Goal: Information Seeking & Learning: Learn about a topic

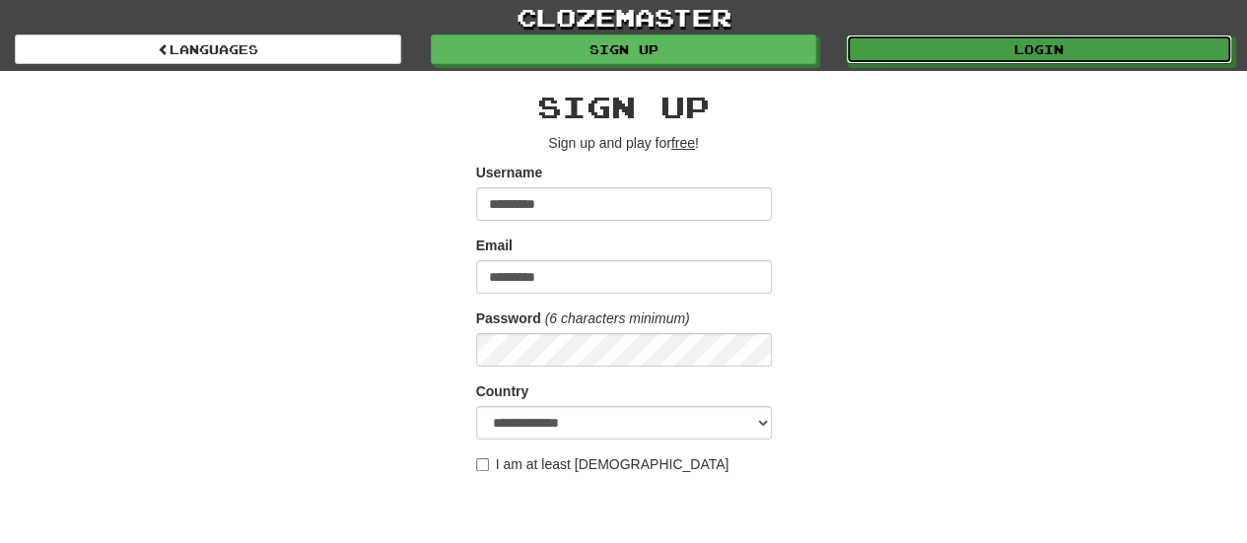
click at [940, 36] on link "Login" at bounding box center [1039, 50] width 386 height 30
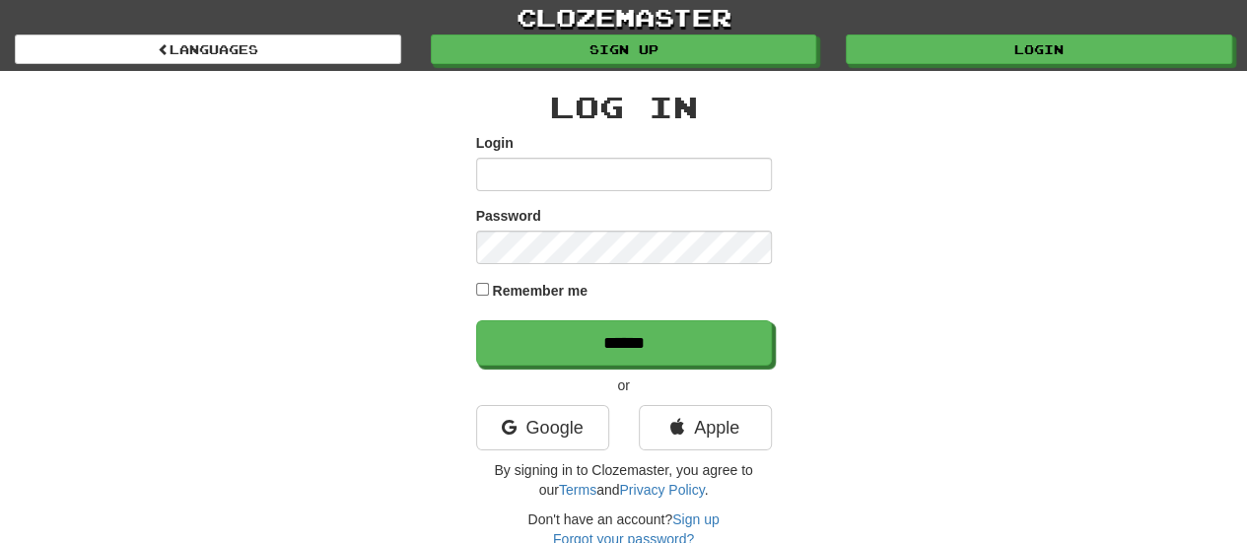
type input "*********"
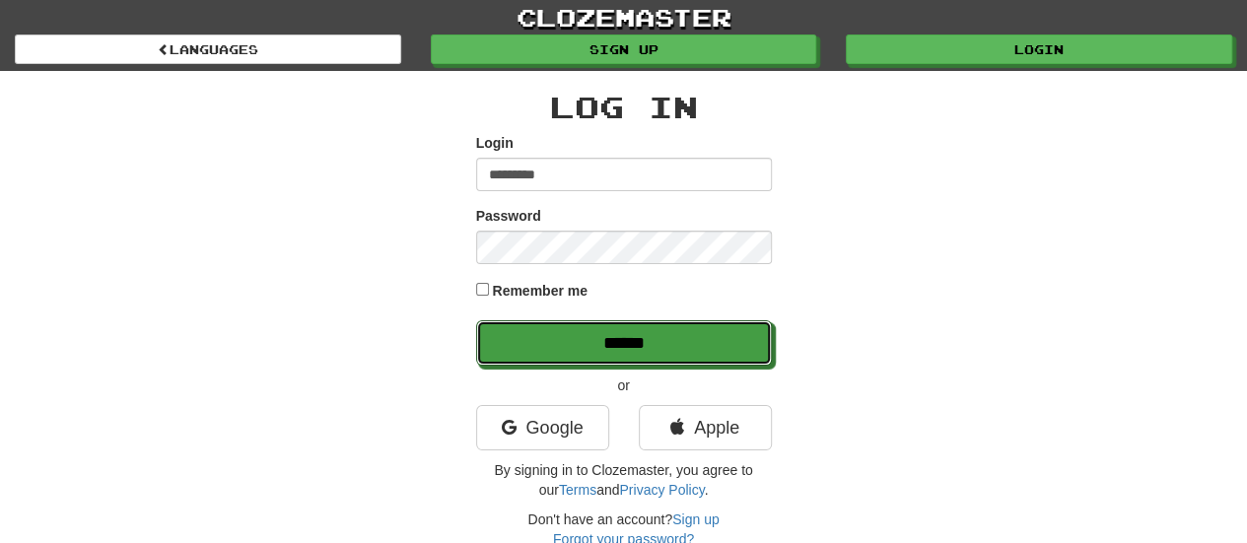
click at [532, 327] on input "******" at bounding box center [624, 342] width 296 height 45
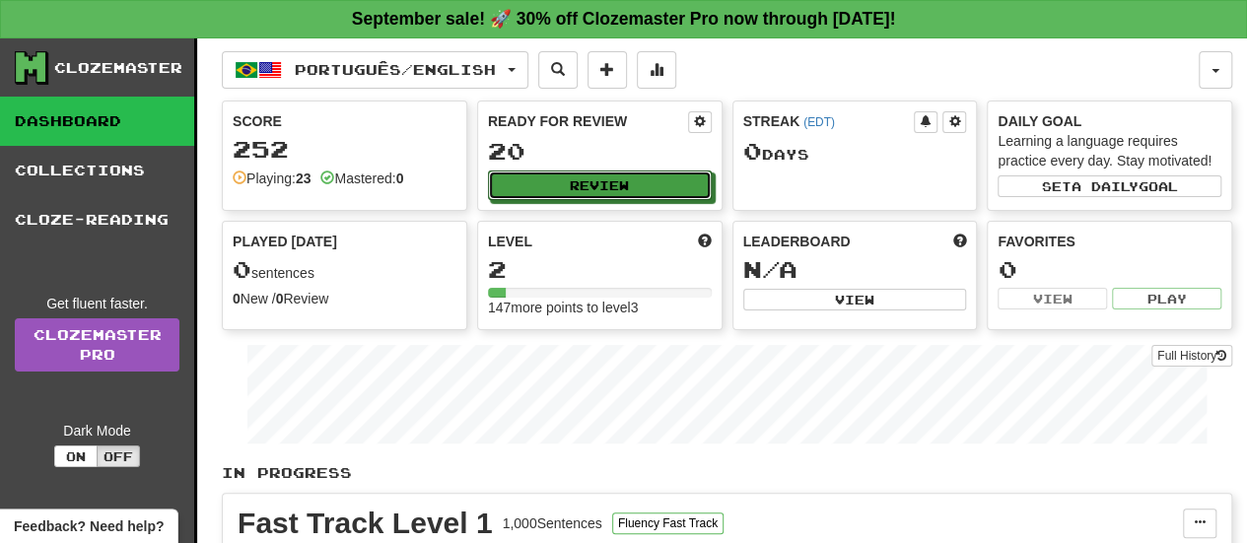
click at [609, 181] on button "Review" at bounding box center [600, 186] width 224 height 30
select select "**"
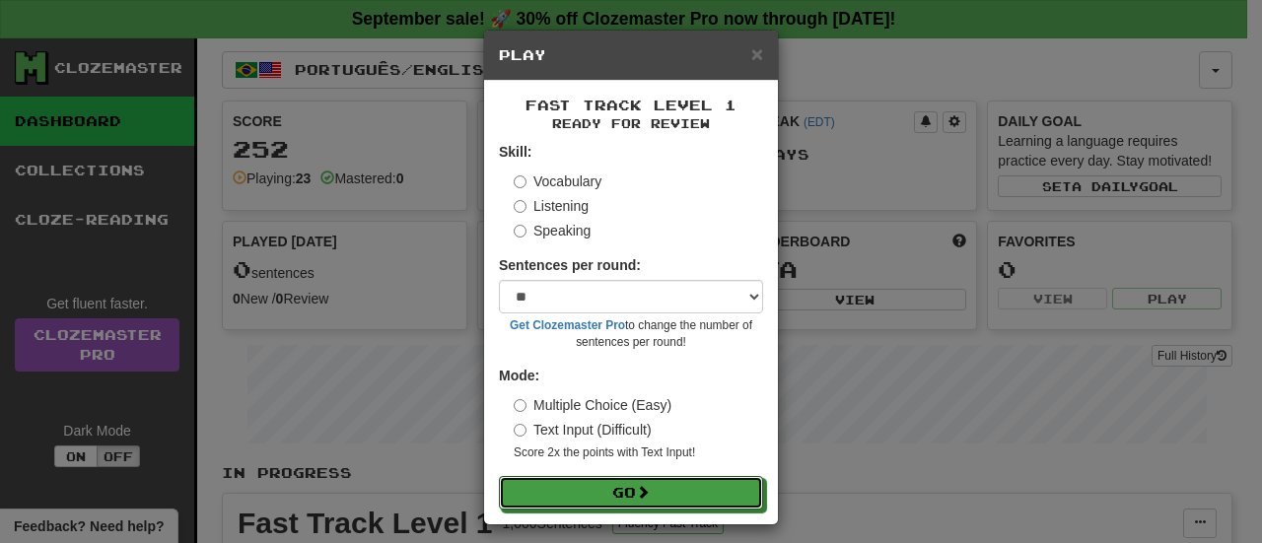
click at [609, 483] on button "Go" at bounding box center [631, 493] width 264 height 34
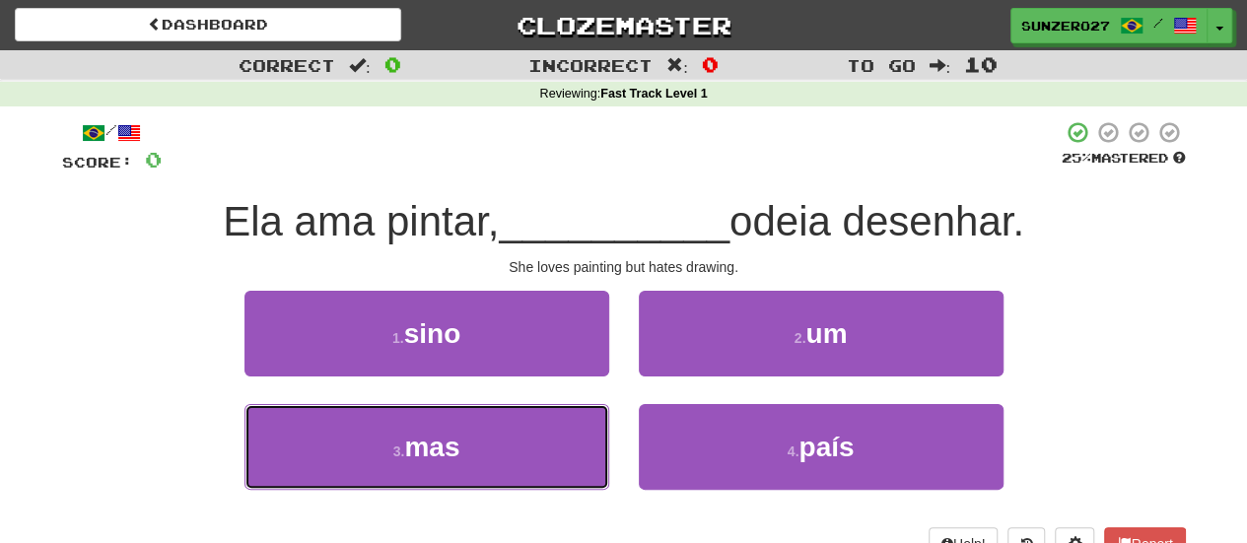
click at [575, 446] on button "3 . mas" at bounding box center [426, 447] width 365 height 86
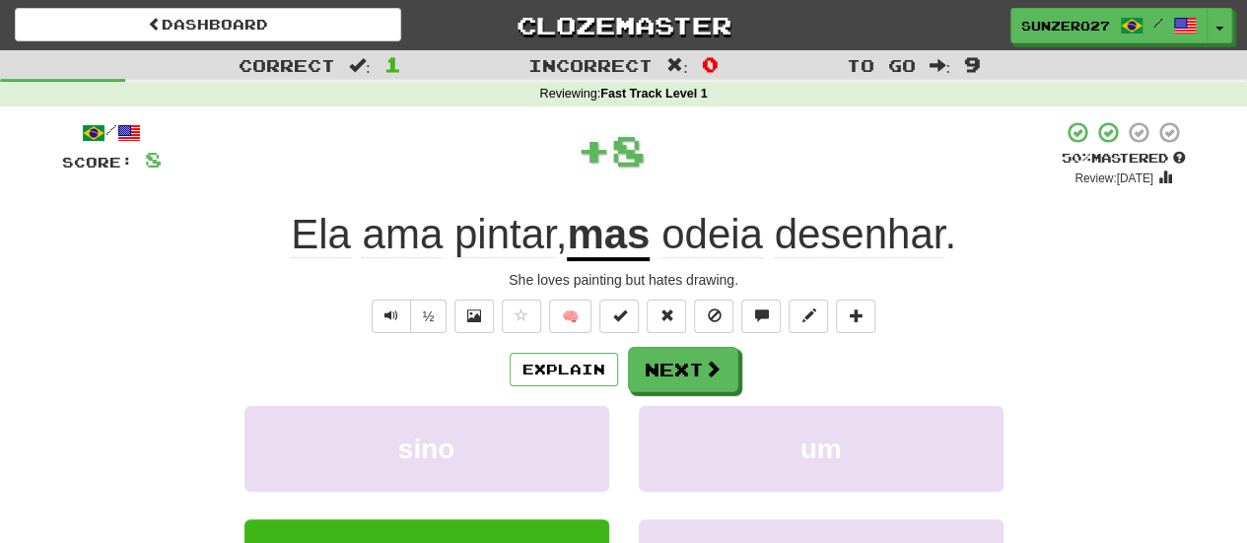
click at [384, 236] on span "ama" at bounding box center [402, 234] width 81 height 47
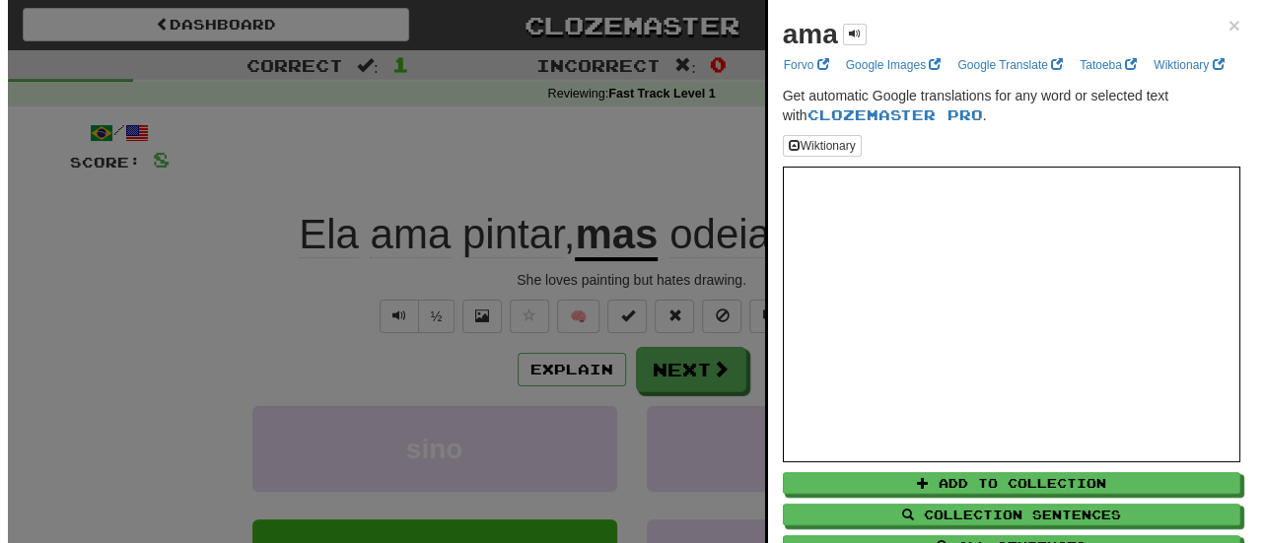
scroll to position [89, 0]
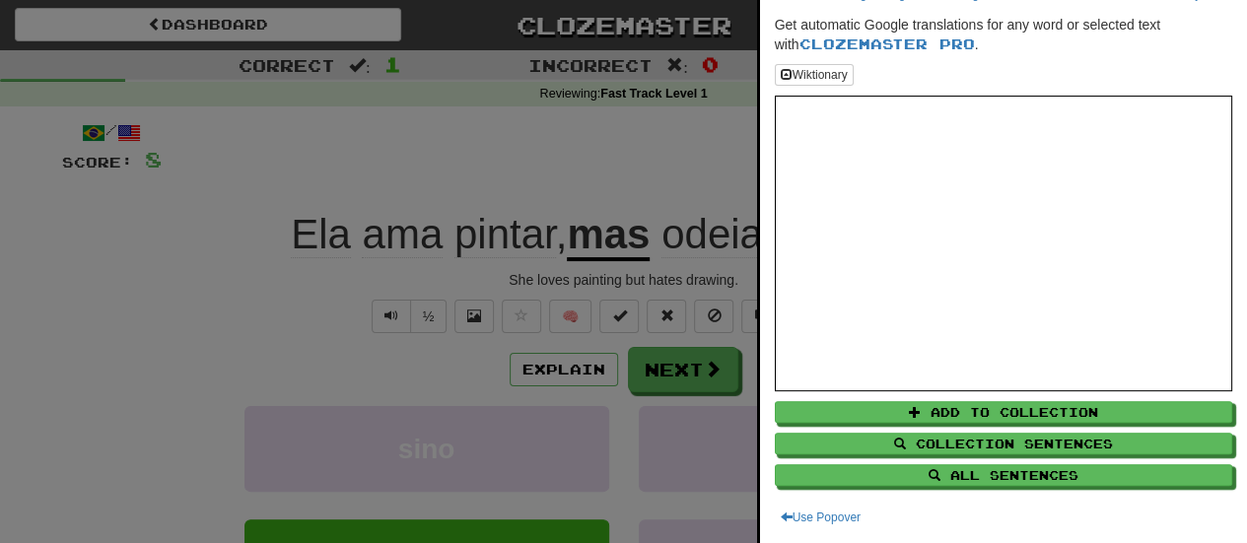
click at [525, 209] on div at bounding box center [623, 271] width 1247 height 543
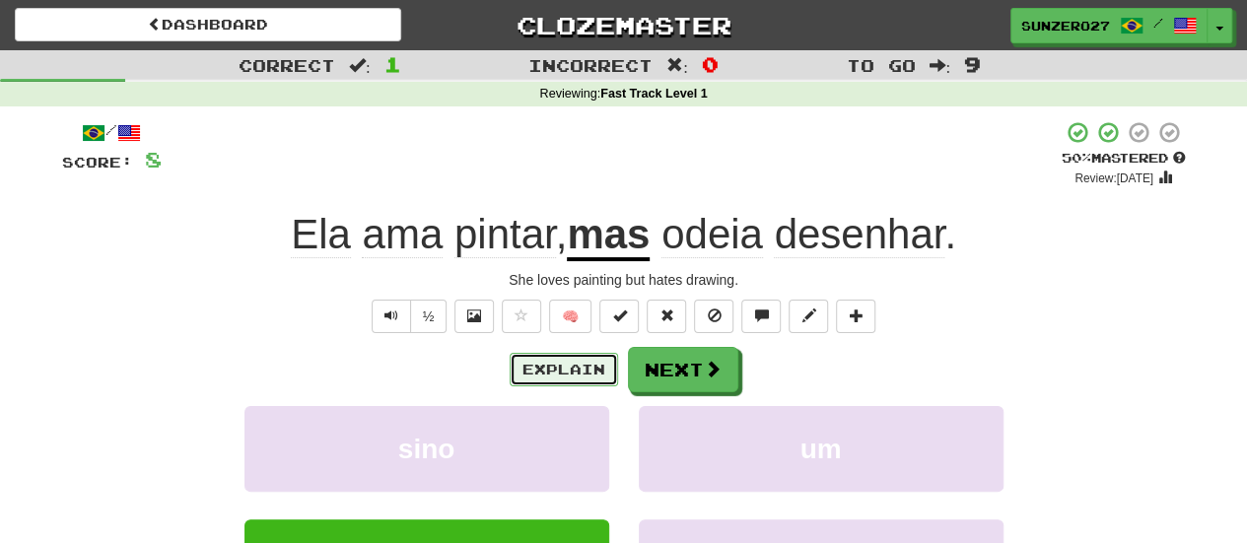
click at [562, 371] on button "Explain" at bounding box center [564, 370] width 108 height 34
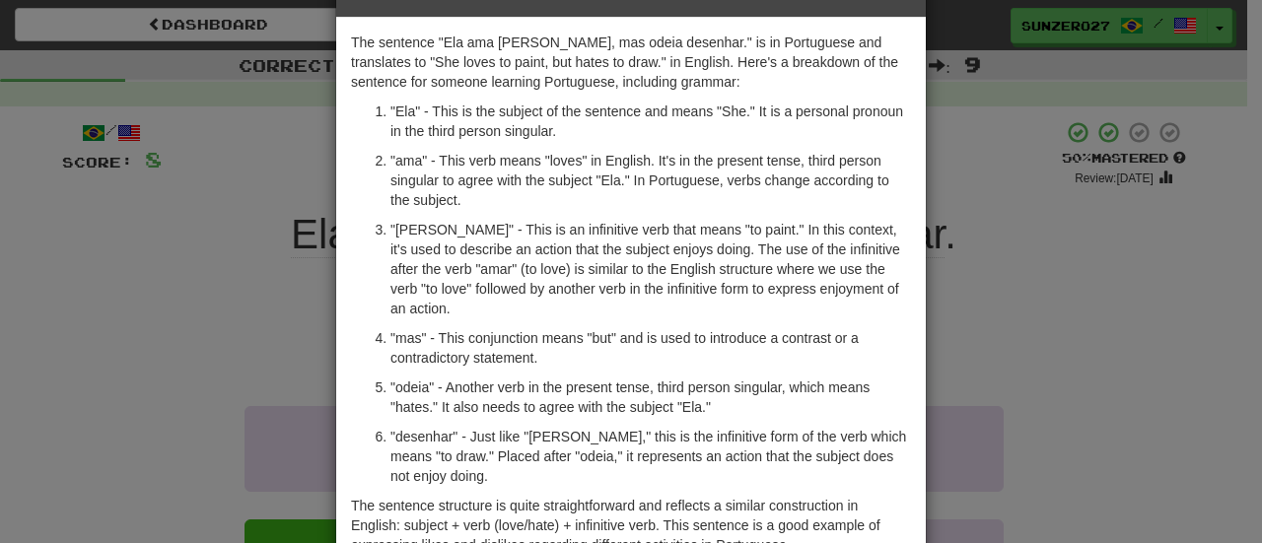
scroll to position [191, 0]
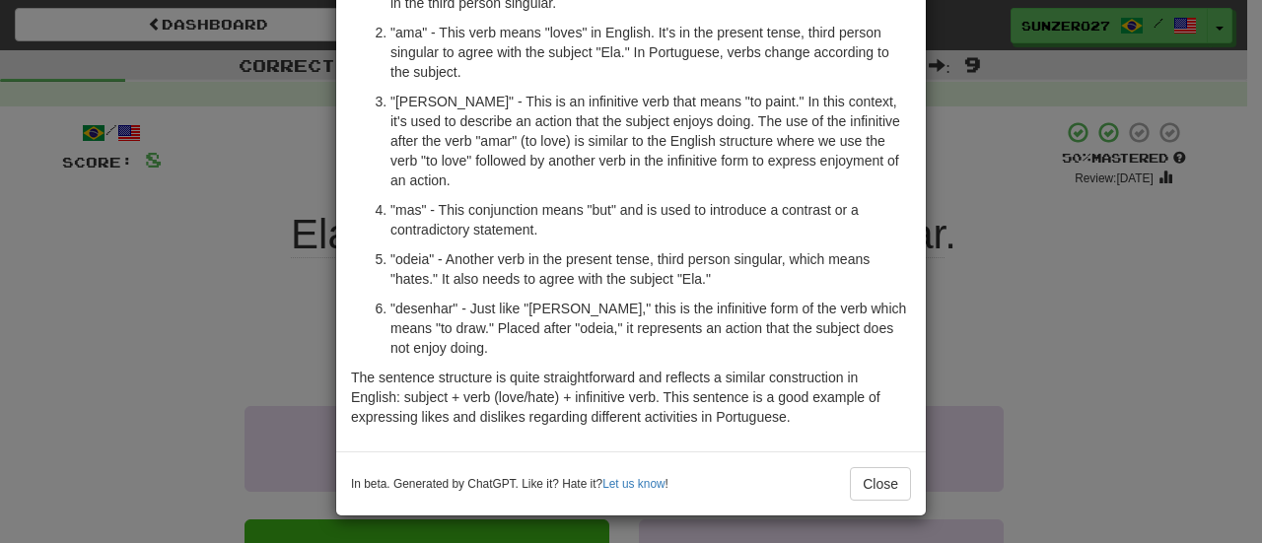
click at [855, 458] on div "In beta. Generated by ChatGPT. Like it? Hate it? Let us know ! Close" at bounding box center [630, 483] width 589 height 64
click at [855, 470] on button "Close" at bounding box center [880, 484] width 61 height 34
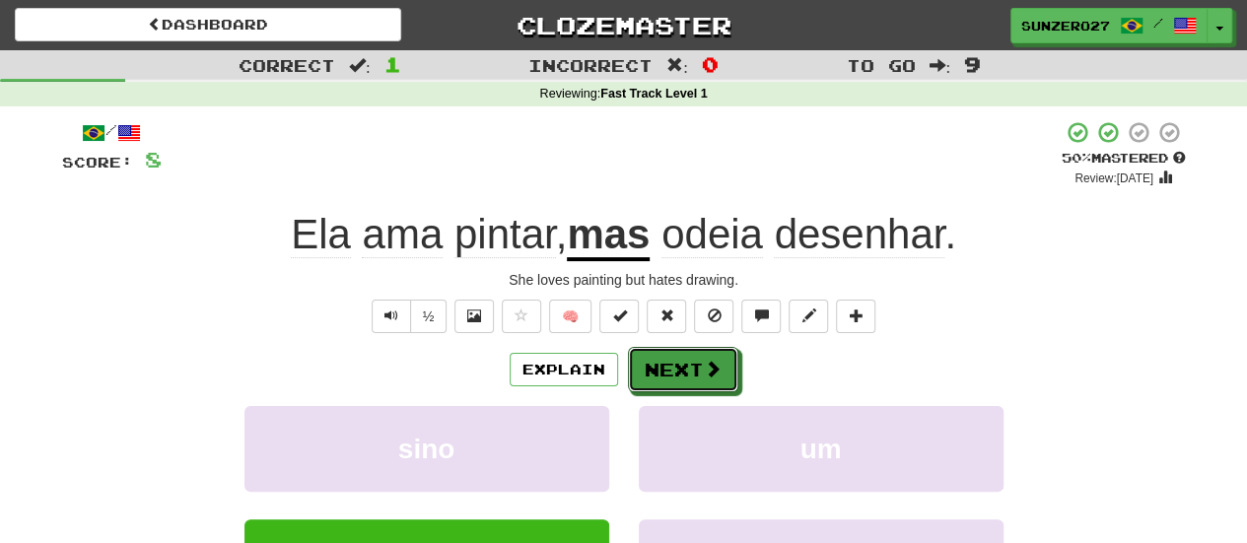
click at [662, 358] on button "Next" at bounding box center [683, 369] width 110 height 45
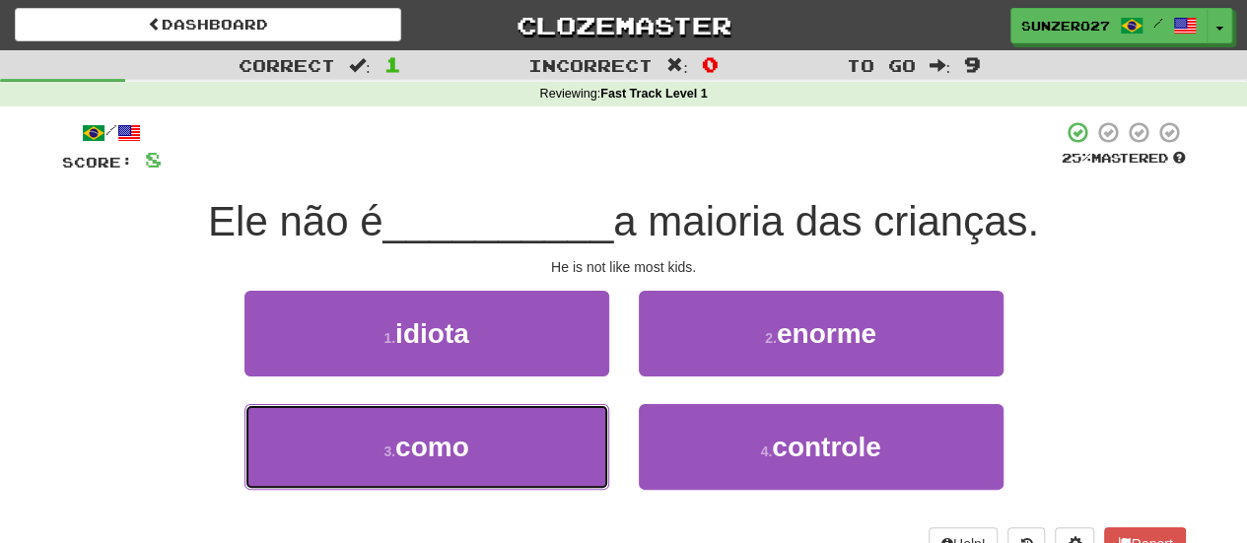
click at [495, 436] on button "3 . como" at bounding box center [426, 447] width 365 height 86
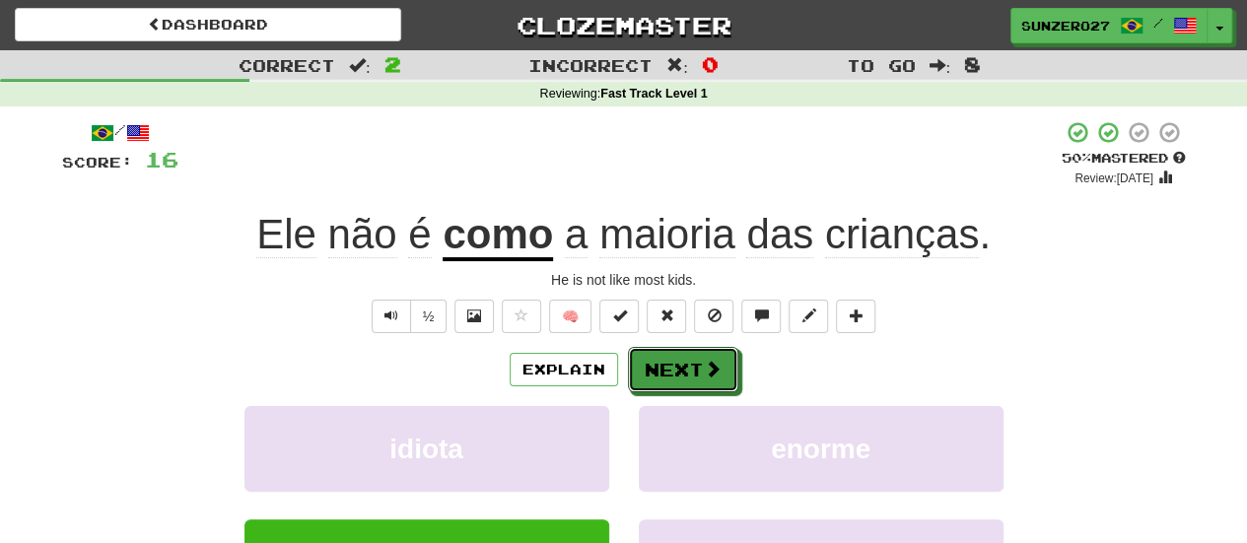
click at [675, 357] on button "Next" at bounding box center [683, 369] width 110 height 45
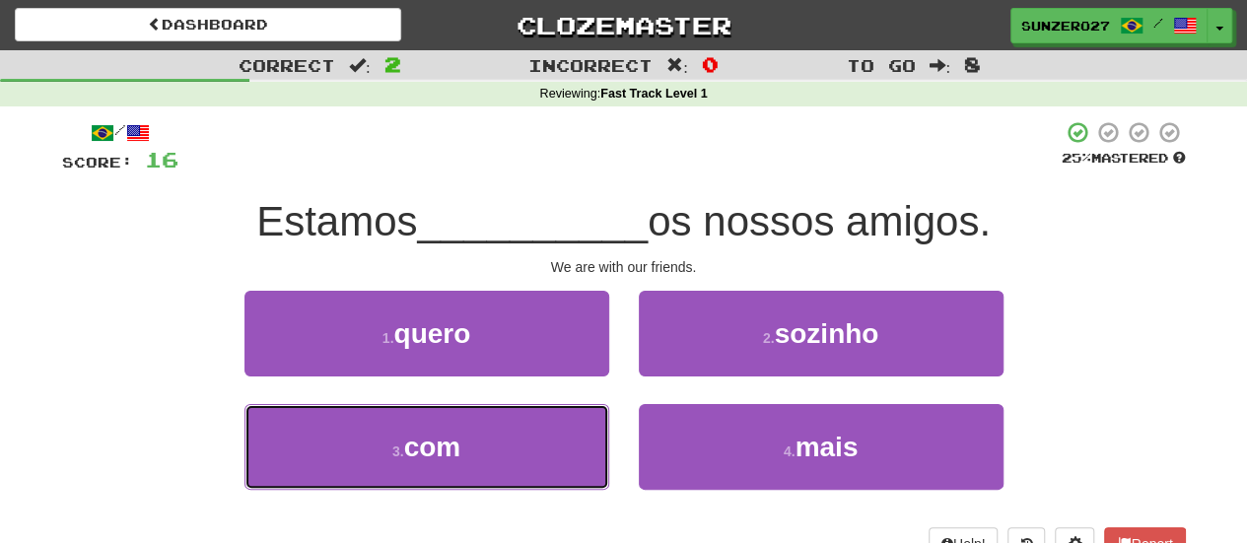
click at [562, 456] on button "3 . com" at bounding box center [426, 447] width 365 height 86
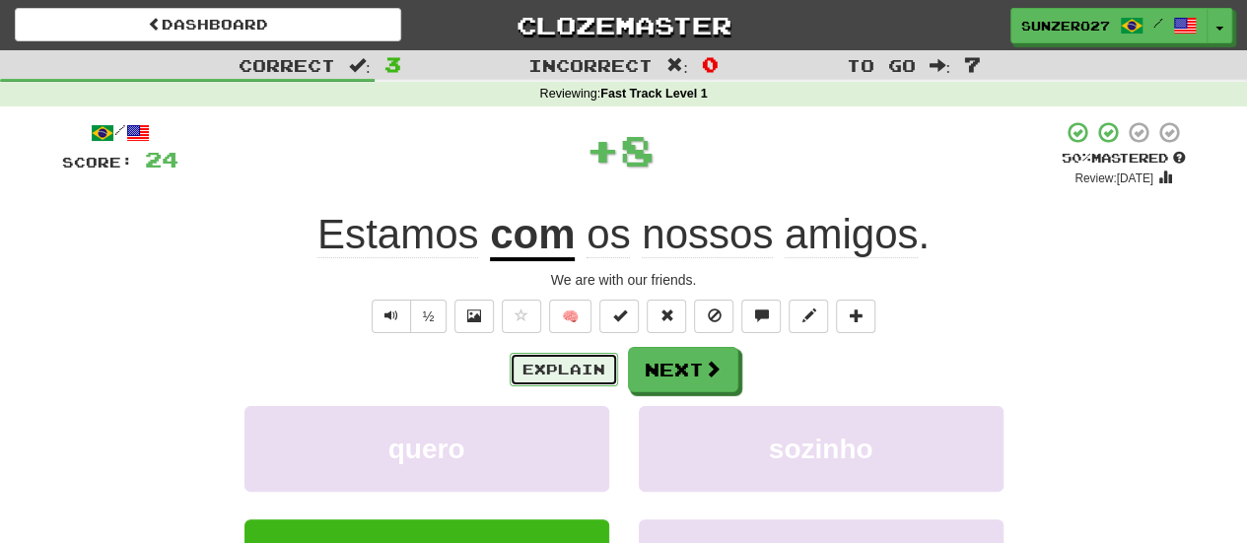
click at [586, 369] on button "Explain" at bounding box center [564, 370] width 108 height 34
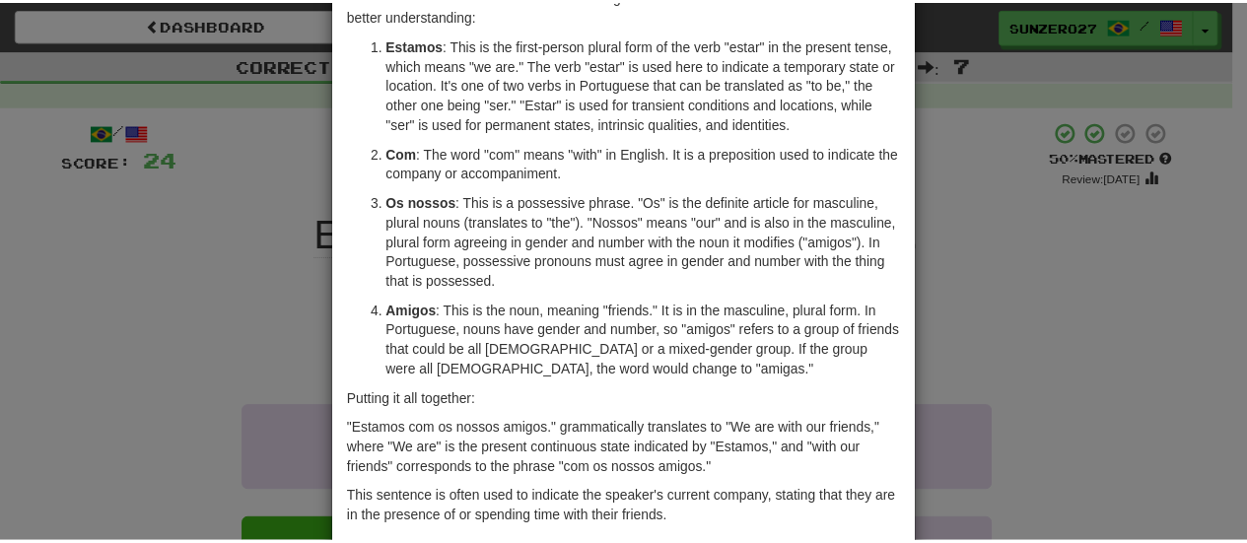
scroll to position [135, 0]
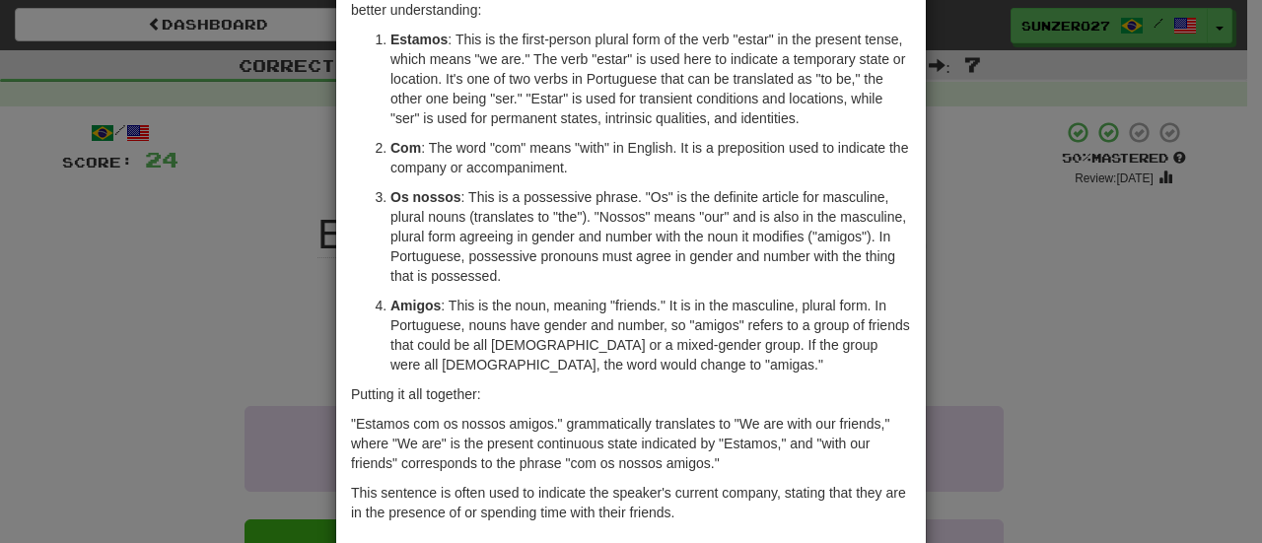
click at [1031, 248] on div "× Explanation Certainly! The sentence "Estamos com os nossos amigos." is a Port…" at bounding box center [631, 271] width 1262 height 543
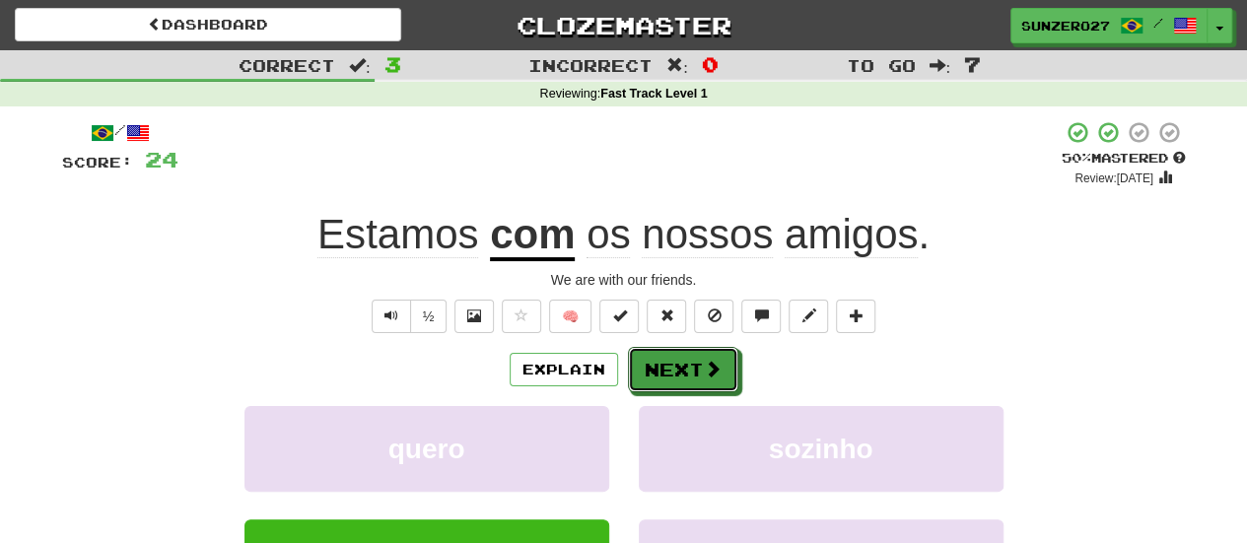
click at [654, 387] on button "Next" at bounding box center [683, 369] width 110 height 45
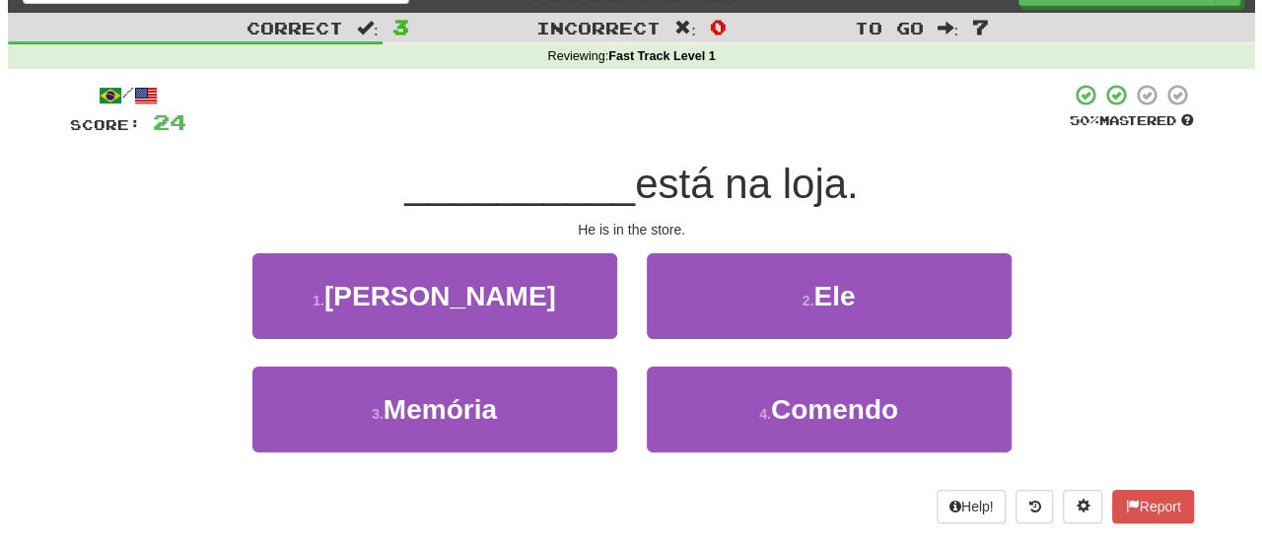
scroll to position [34, 0]
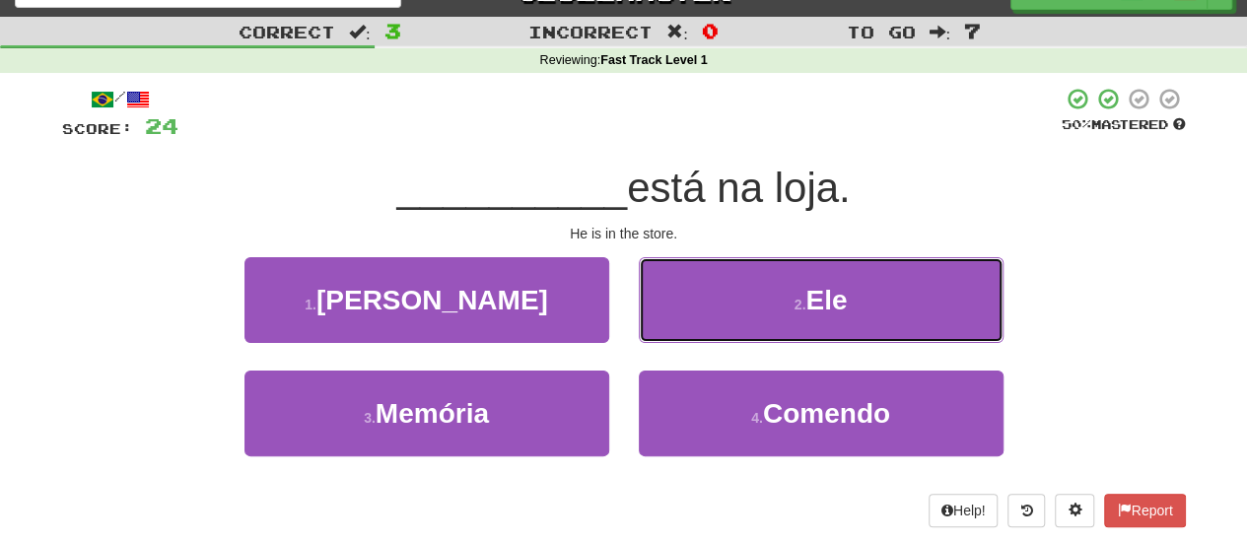
click at [848, 330] on button "2 . Ele" at bounding box center [821, 300] width 365 height 86
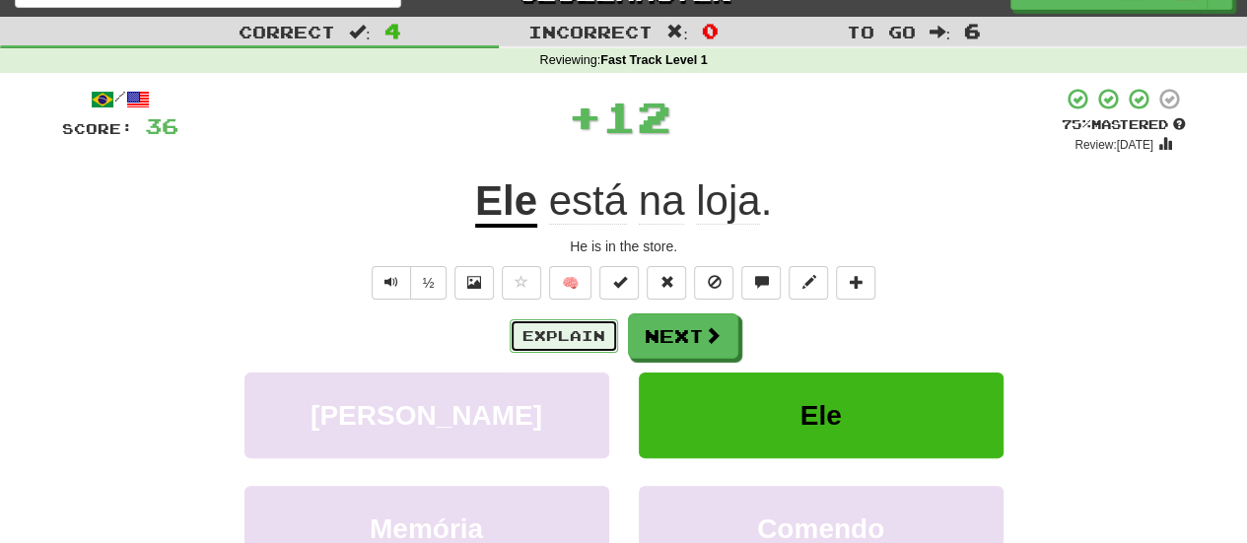
click at [546, 337] on button "Explain" at bounding box center [564, 336] width 108 height 34
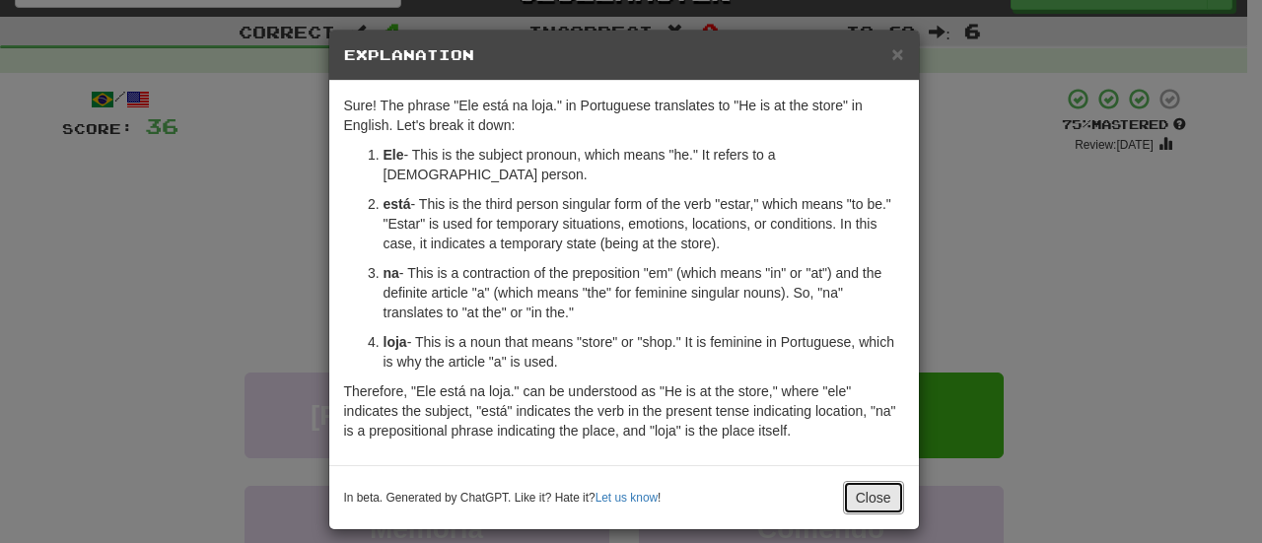
click at [867, 481] on button "Close" at bounding box center [873, 498] width 61 height 34
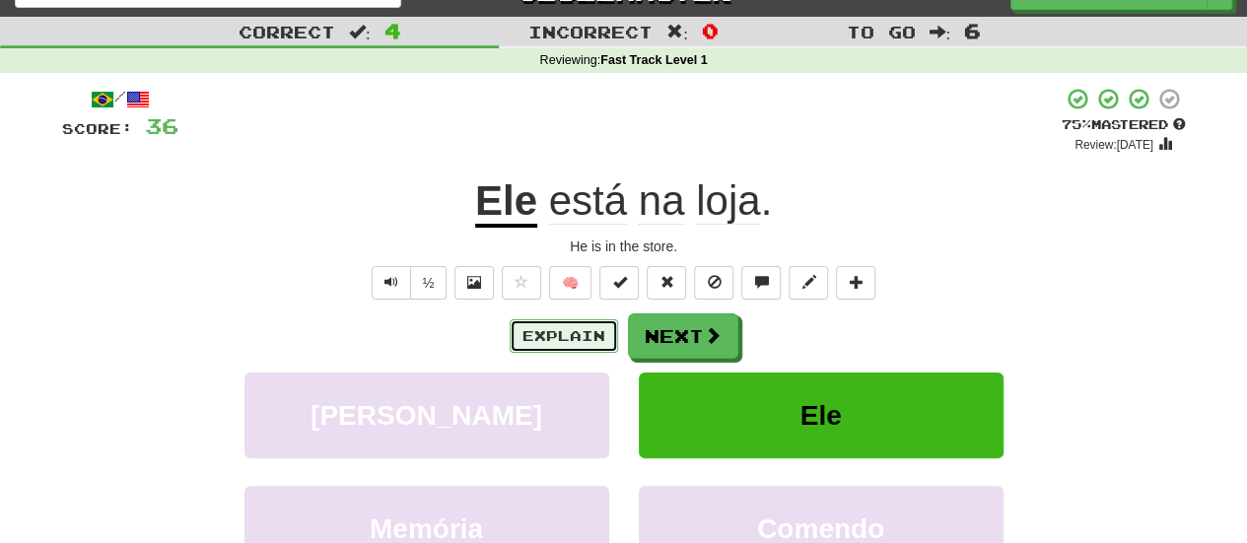
click at [552, 331] on button "Explain" at bounding box center [564, 336] width 108 height 34
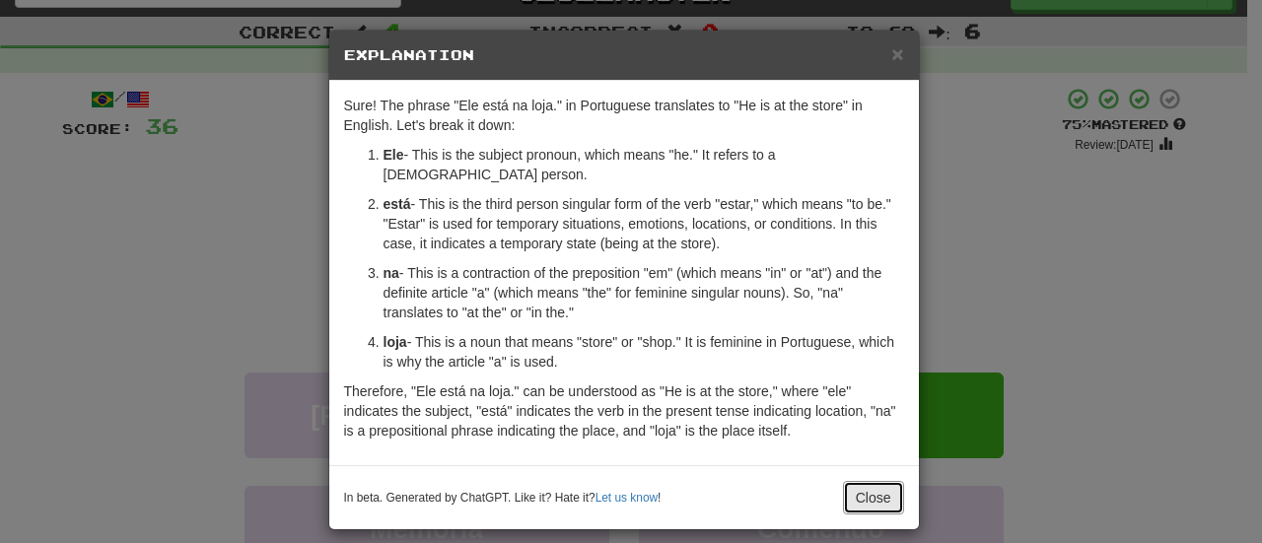
click at [866, 481] on button "Close" at bounding box center [873, 498] width 61 height 34
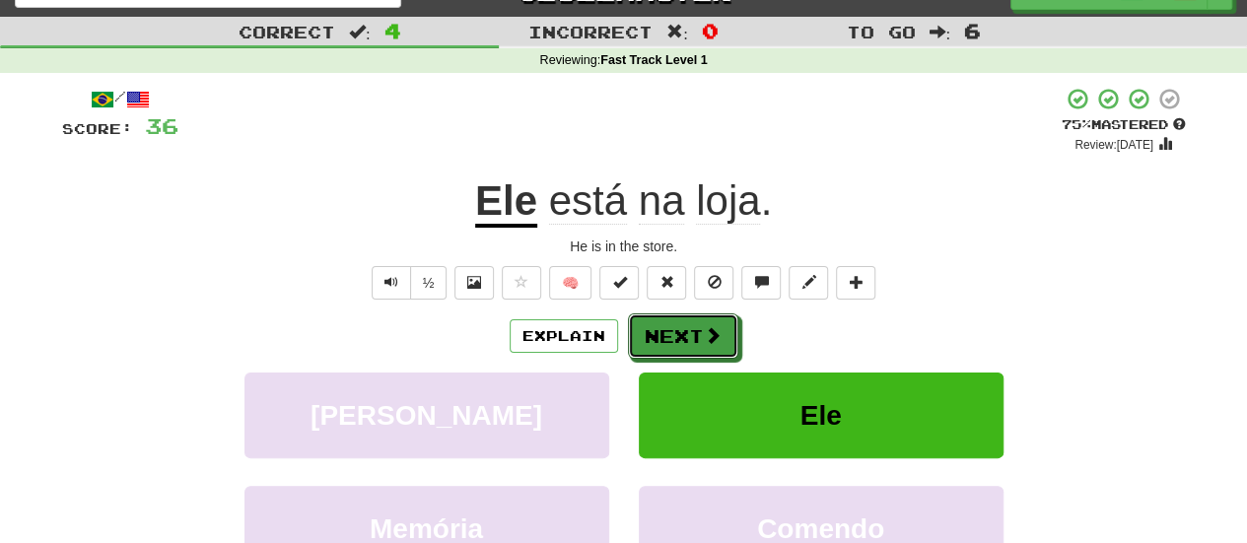
click at [670, 347] on button "Next" at bounding box center [683, 335] width 110 height 45
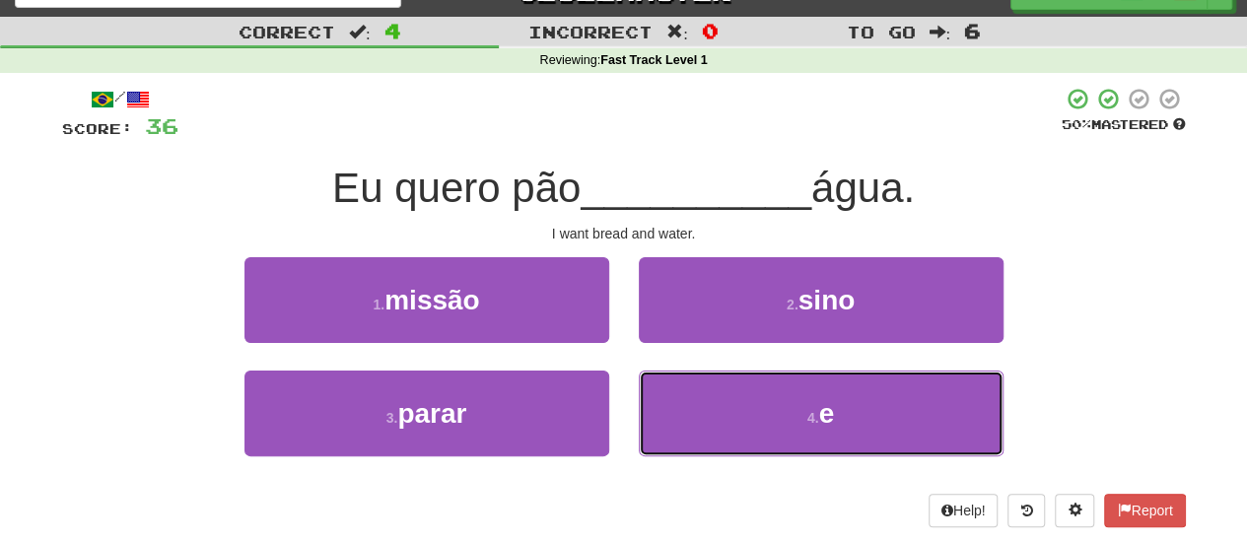
click at [686, 398] on button "4 . e" at bounding box center [821, 414] width 365 height 86
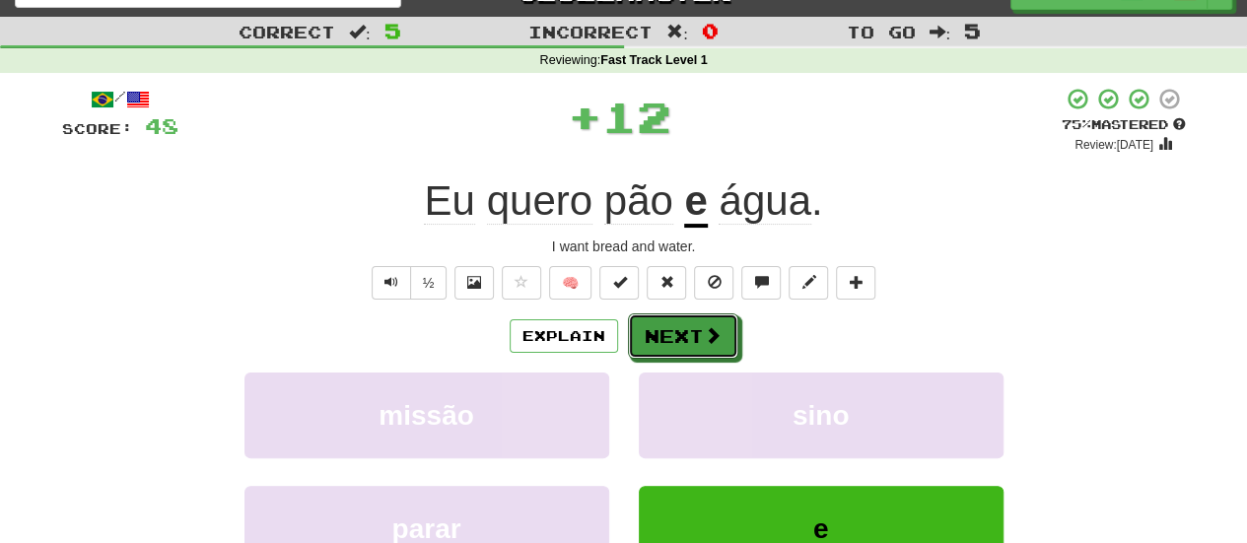
click at [657, 332] on button "Next" at bounding box center [683, 335] width 110 height 45
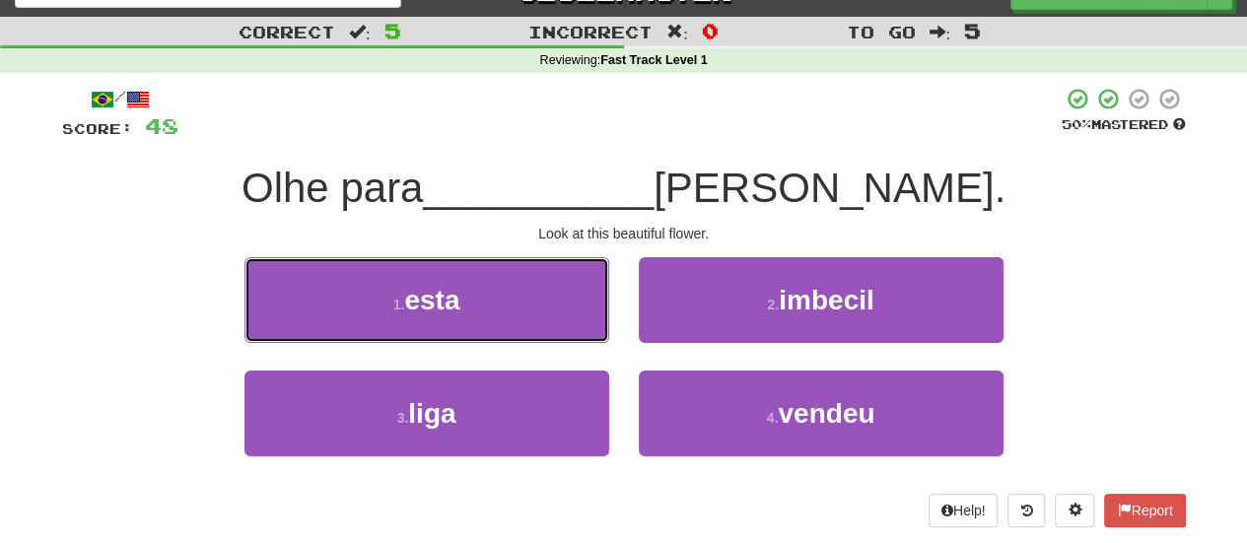
click at [550, 313] on button "1 . esta" at bounding box center [426, 300] width 365 height 86
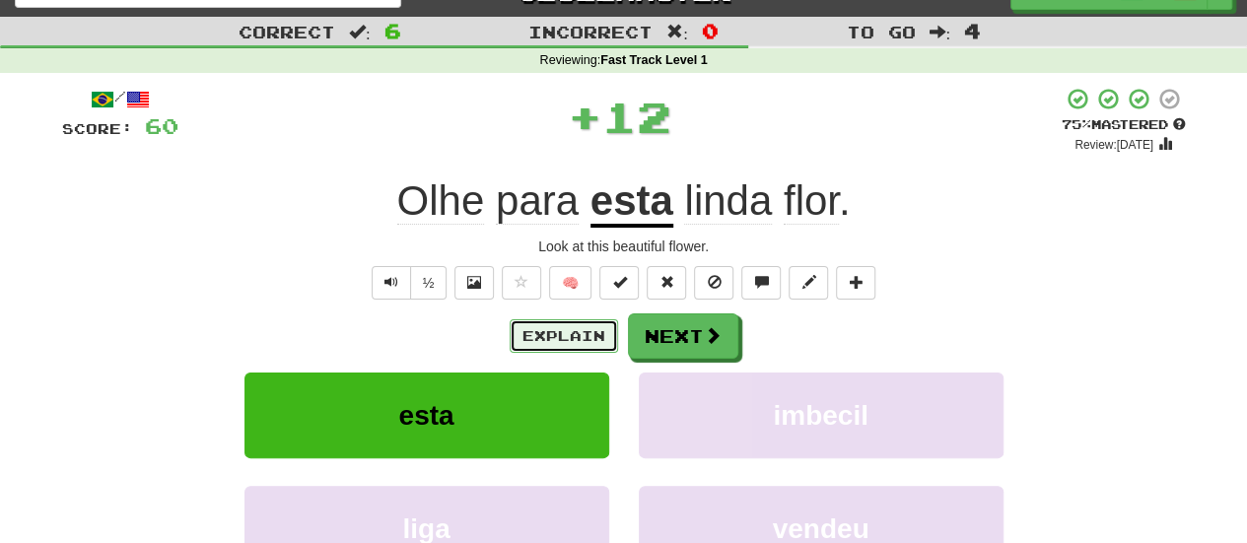
click at [595, 331] on button "Explain" at bounding box center [564, 336] width 108 height 34
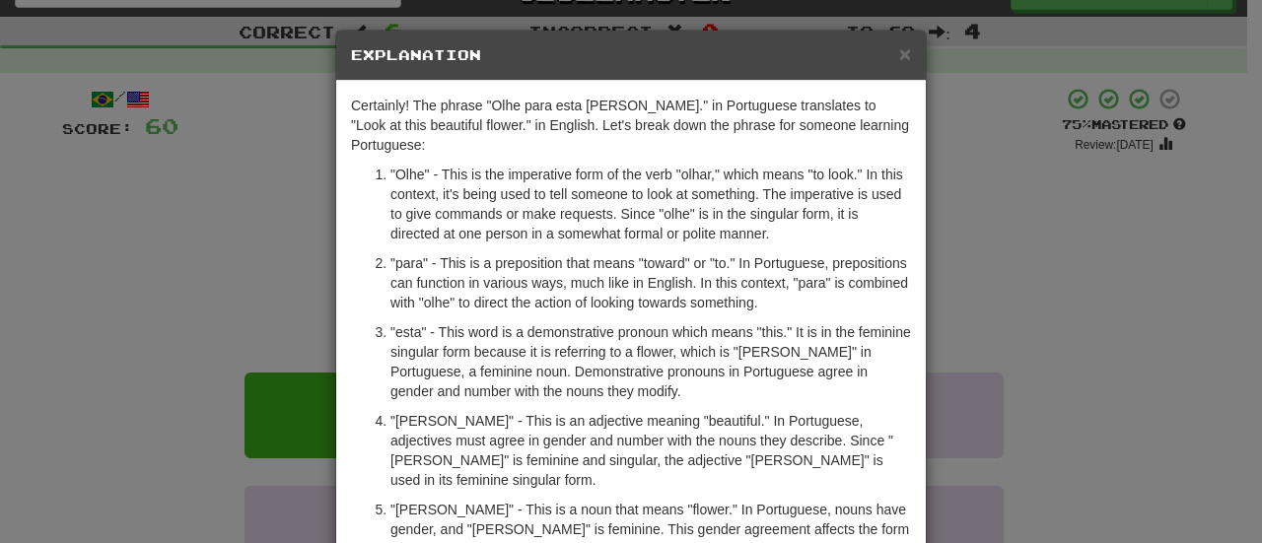
click at [1043, 304] on div "× Explanation Certainly! The phrase "Olhe para esta linda flor." in Portuguese …" at bounding box center [631, 271] width 1262 height 543
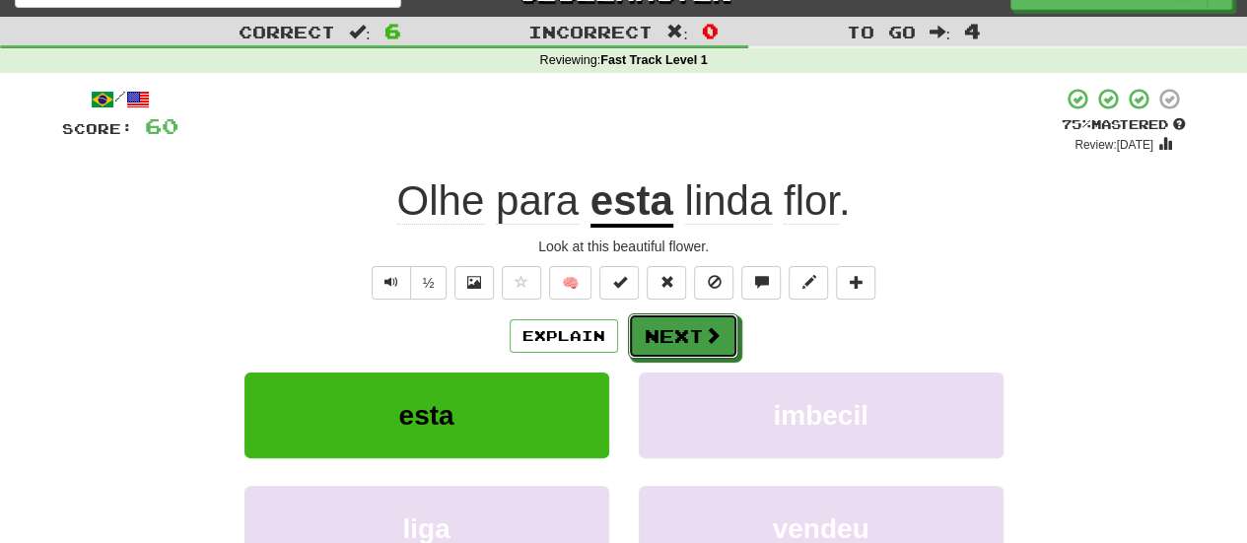
click at [697, 344] on button "Next" at bounding box center [683, 335] width 110 height 45
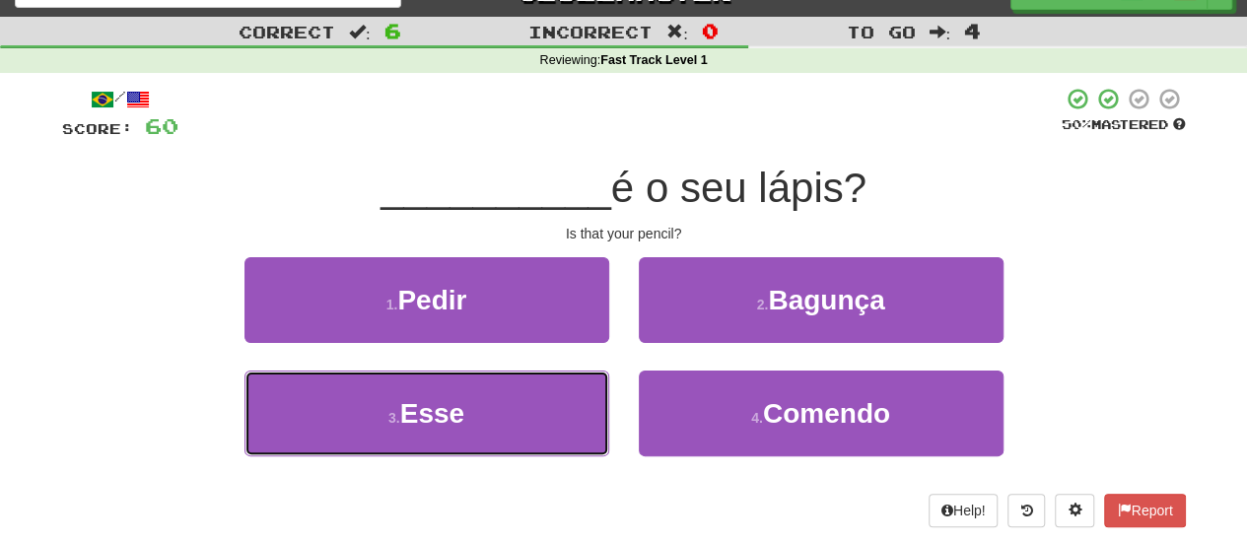
click at [462, 432] on button "3 . Esse" at bounding box center [426, 414] width 365 height 86
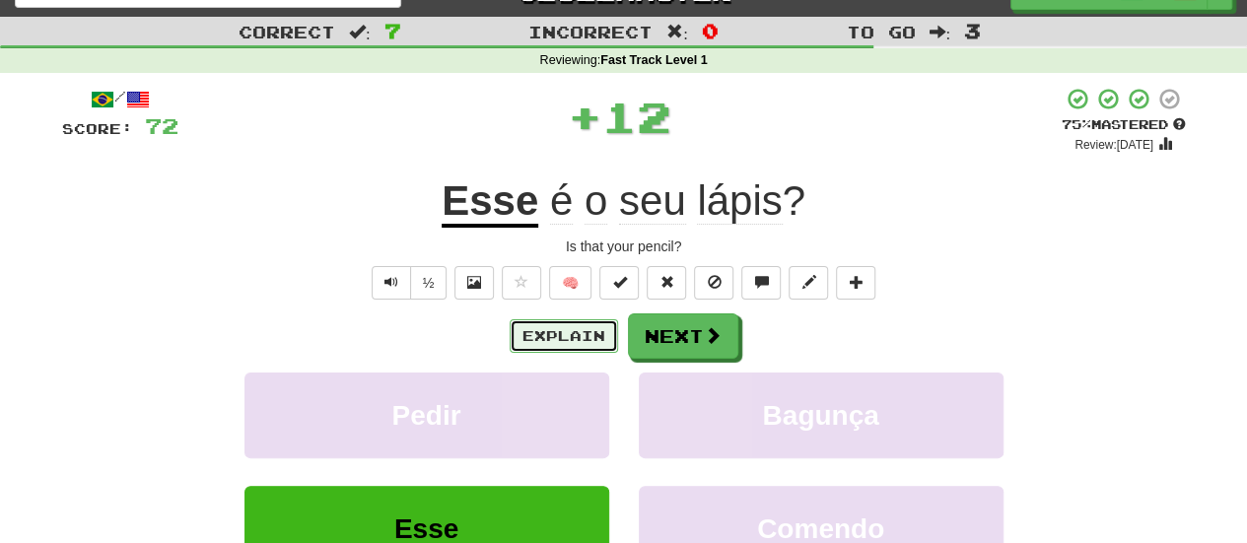
click at [574, 321] on button "Explain" at bounding box center [564, 336] width 108 height 34
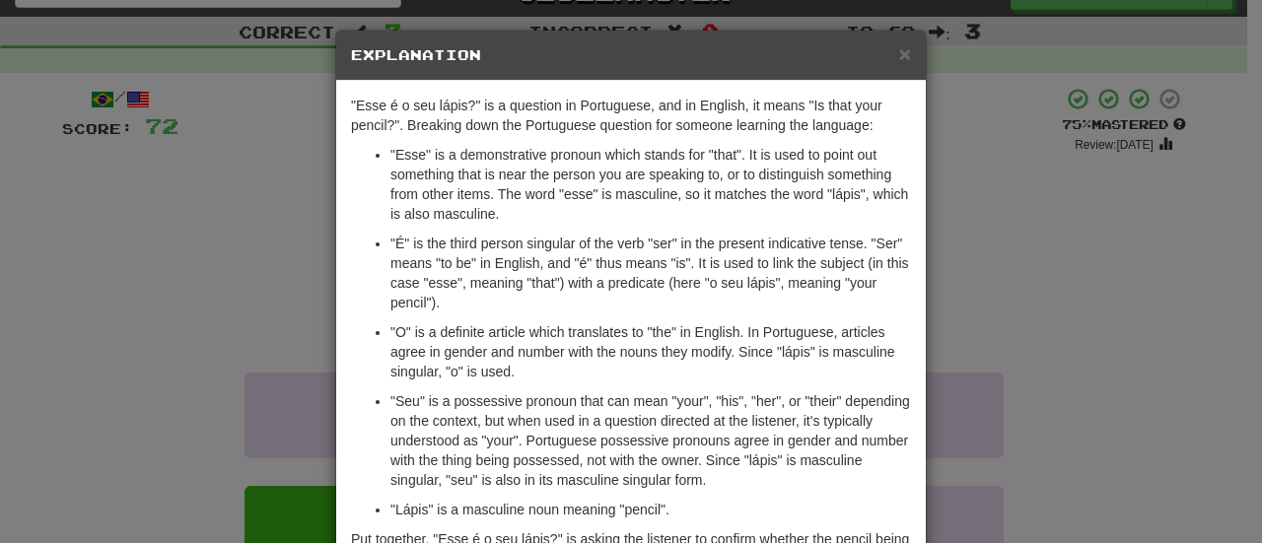
click at [1004, 208] on div "× Explanation "Esse é o seu lápis?" is a question in Portuguese, and in English…" at bounding box center [631, 271] width 1262 height 543
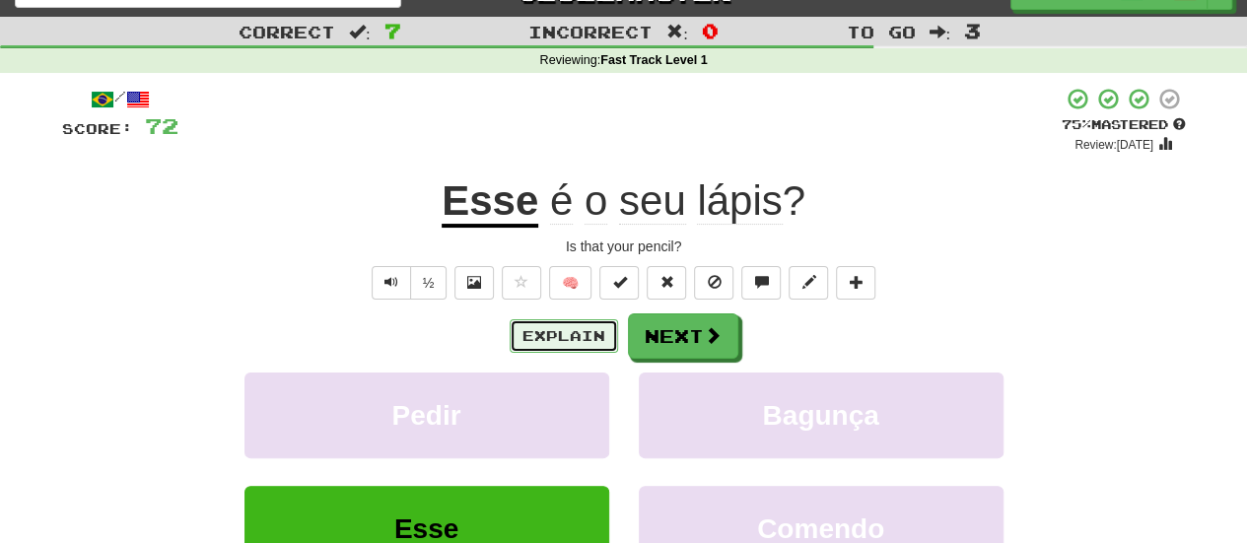
click at [560, 334] on button "Explain" at bounding box center [564, 336] width 108 height 34
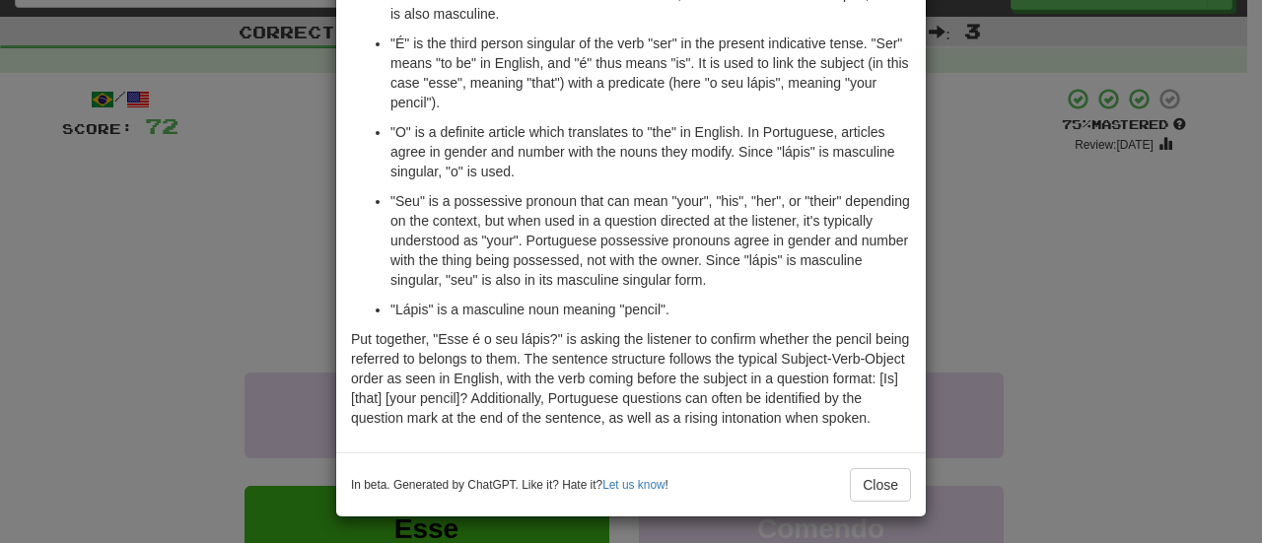
scroll to position [201, 0]
click at [1037, 206] on div "× Explanation "Esse é o seu lápis?" is a question in Portuguese, and in English…" at bounding box center [631, 271] width 1262 height 543
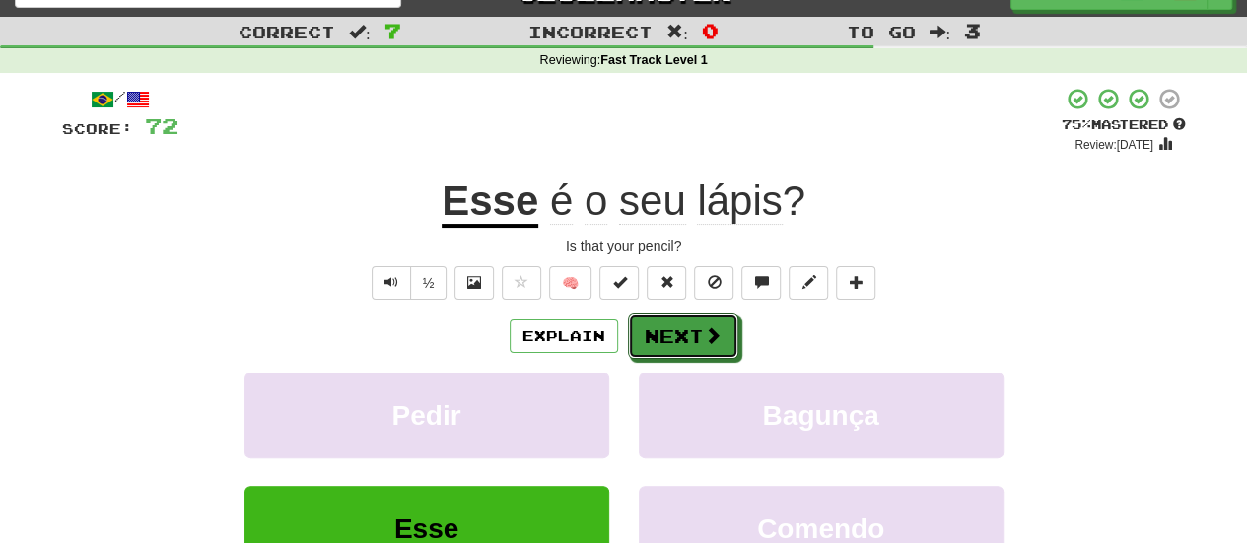
drag, startPoint x: 668, startPoint y: 336, endPoint x: 564, endPoint y: 334, distance: 104.5
click at [564, 334] on div "Explain Next" at bounding box center [624, 335] width 1124 height 45
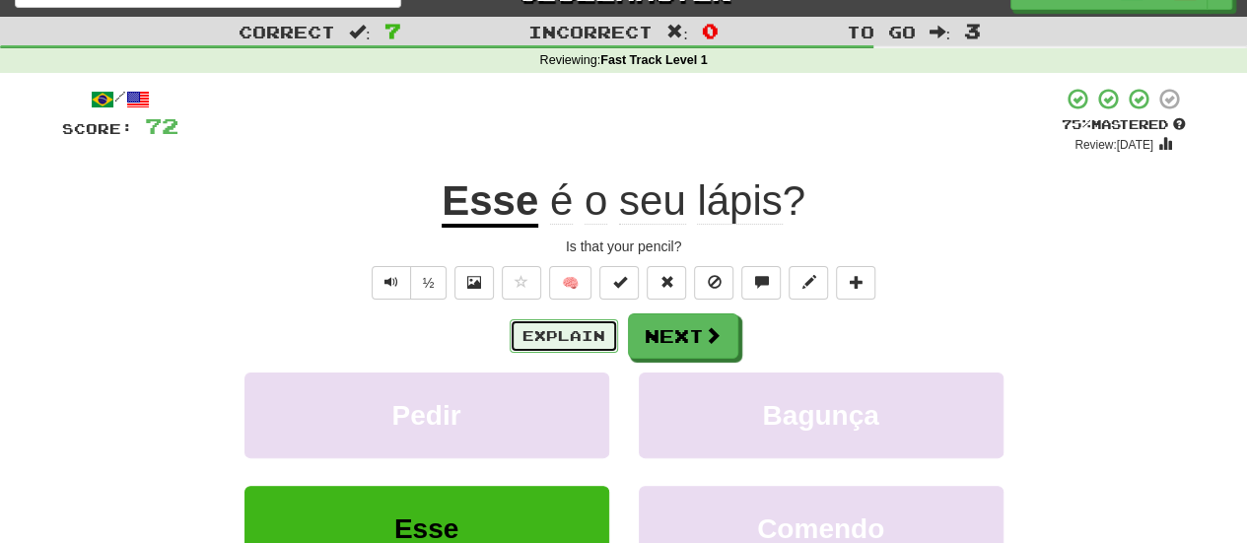
click at [564, 334] on button "Explain" at bounding box center [564, 336] width 108 height 34
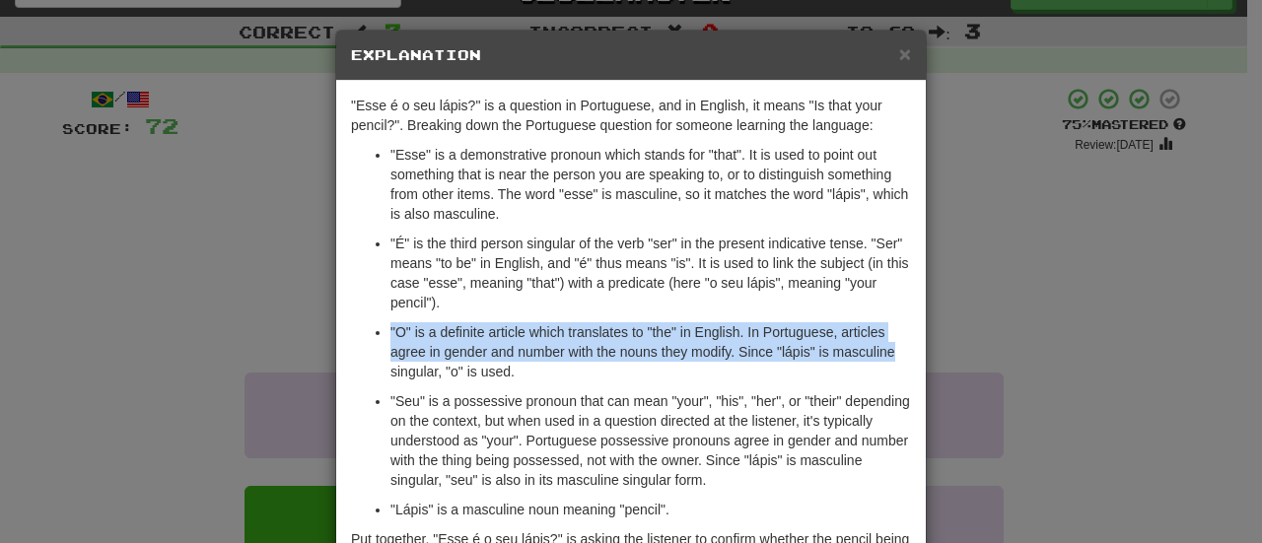
drag, startPoint x: 1031, startPoint y: 311, endPoint x: 1019, endPoint y: 364, distance: 54.5
click at [1019, 364] on div "× Explanation "Esse é o seu lápis?" is a question in Portuguese, and in English…" at bounding box center [631, 271] width 1262 height 543
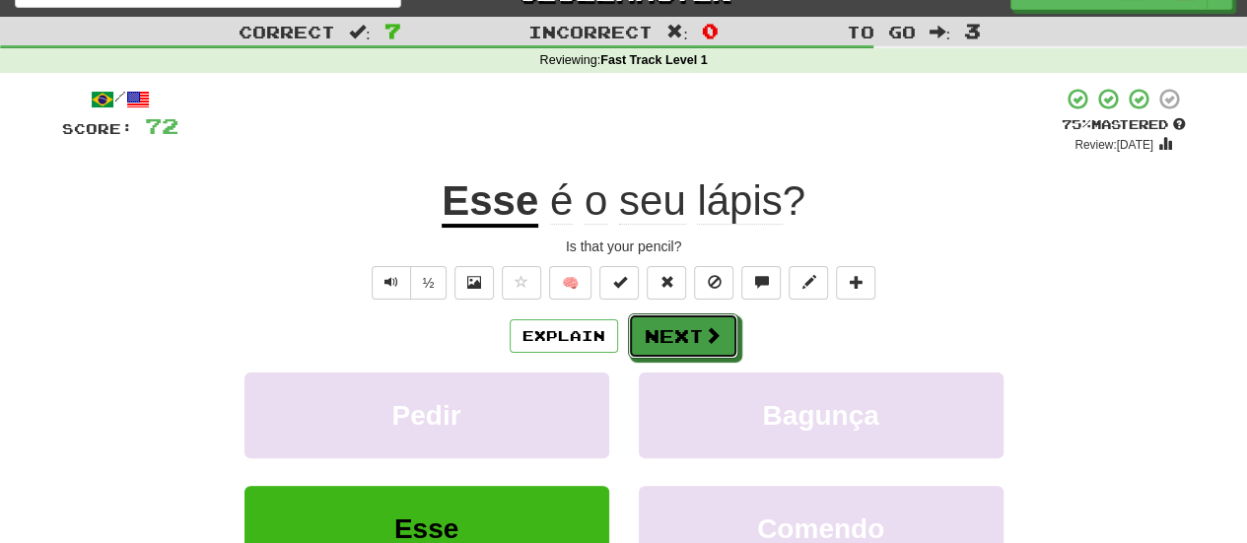
click at [685, 341] on button "Next" at bounding box center [683, 335] width 110 height 45
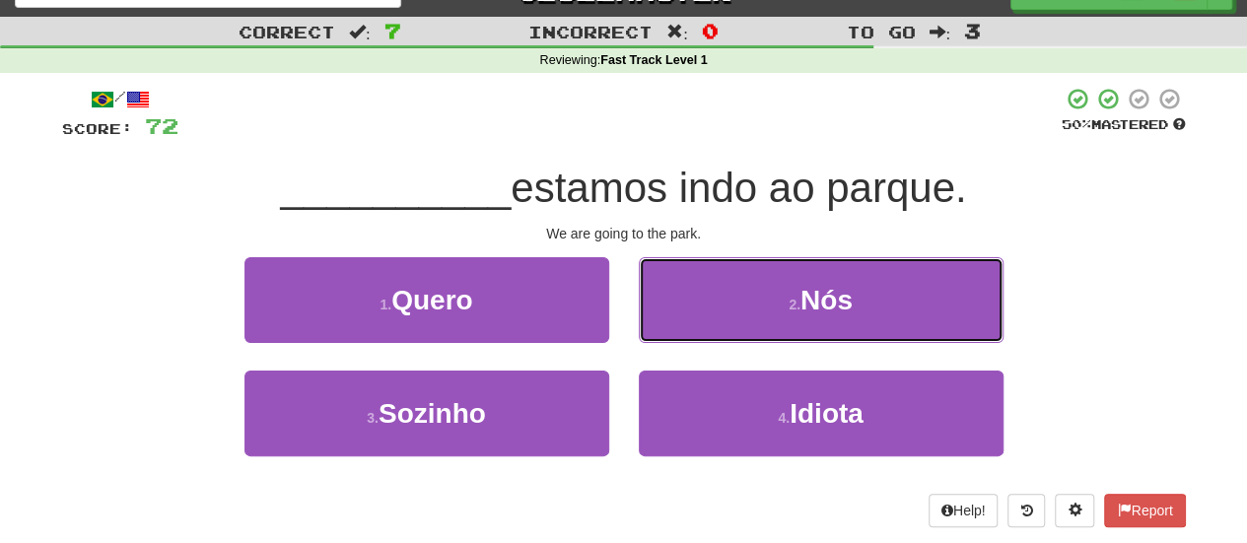
click at [788, 287] on button "2 . Nós" at bounding box center [821, 300] width 365 height 86
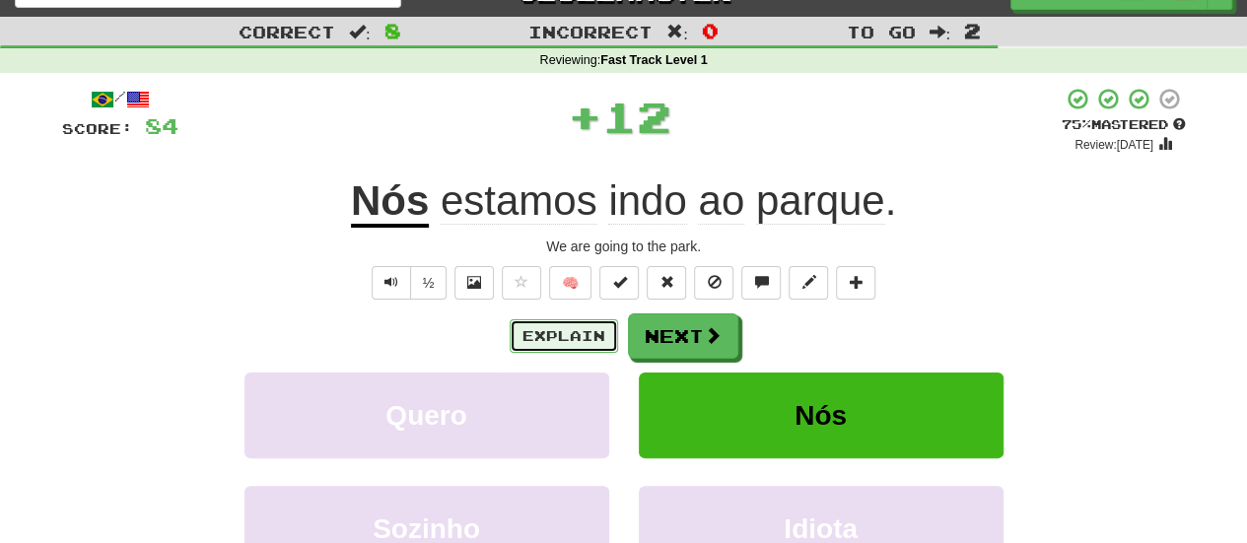
click at [554, 338] on button "Explain" at bounding box center [564, 336] width 108 height 34
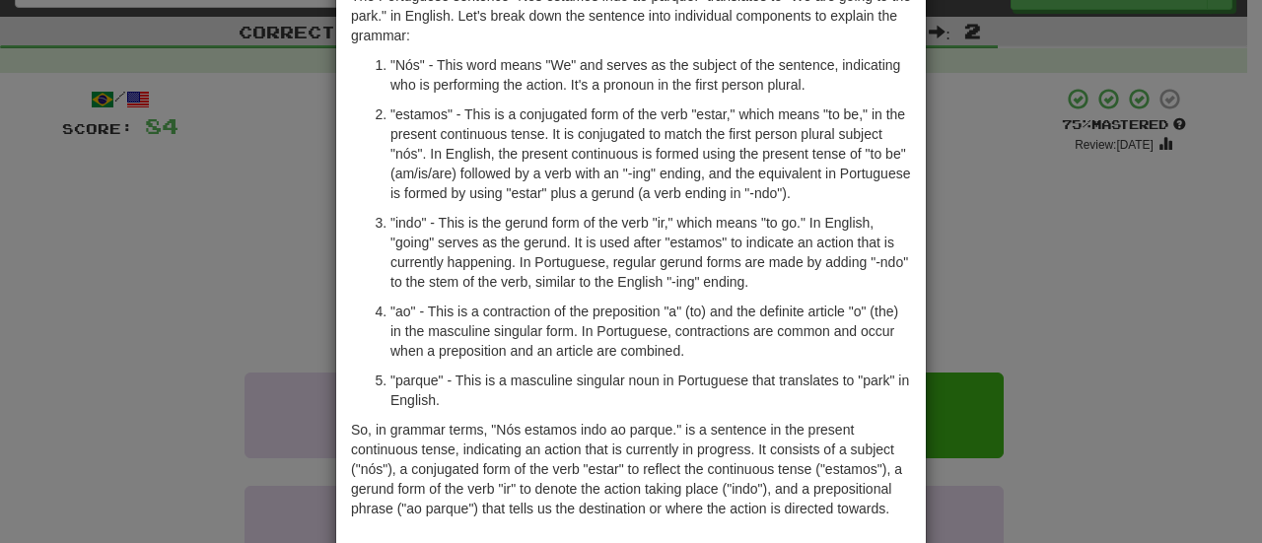
scroll to position [140, 0]
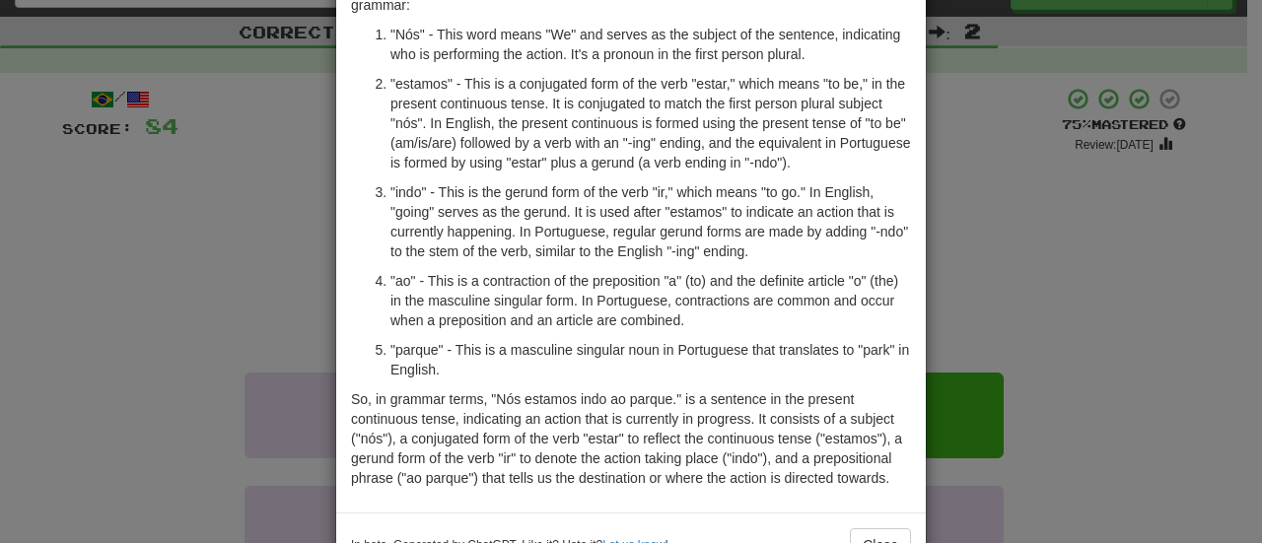
click at [1122, 293] on div "× Explanation The Portuguese sentence "Nós estamos indo ao parque." translates …" at bounding box center [631, 271] width 1262 height 543
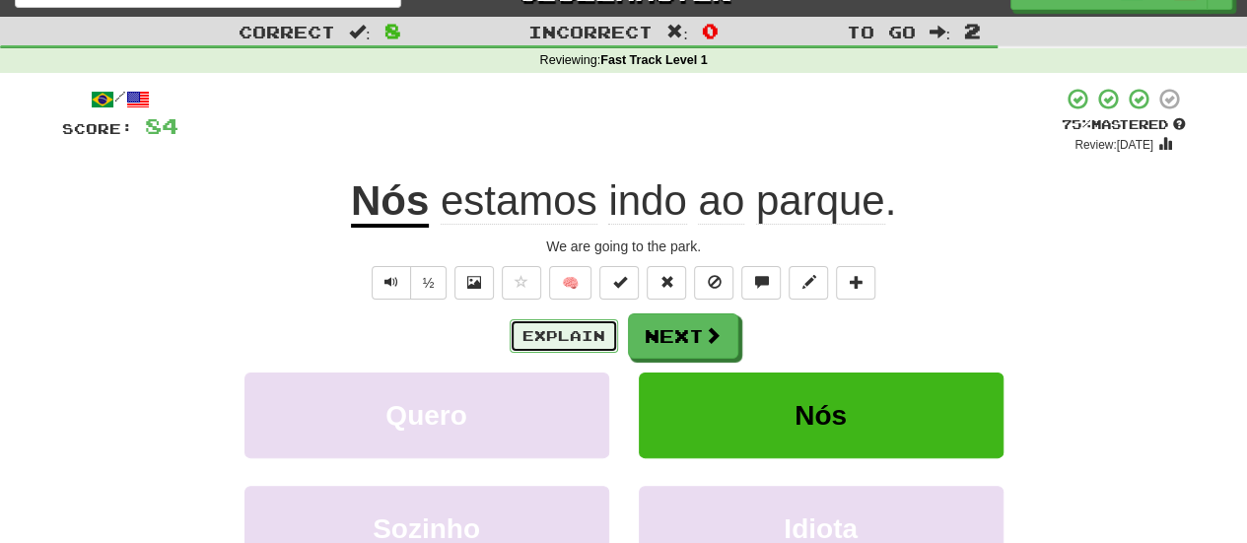
click at [556, 343] on button "Explain" at bounding box center [564, 336] width 108 height 34
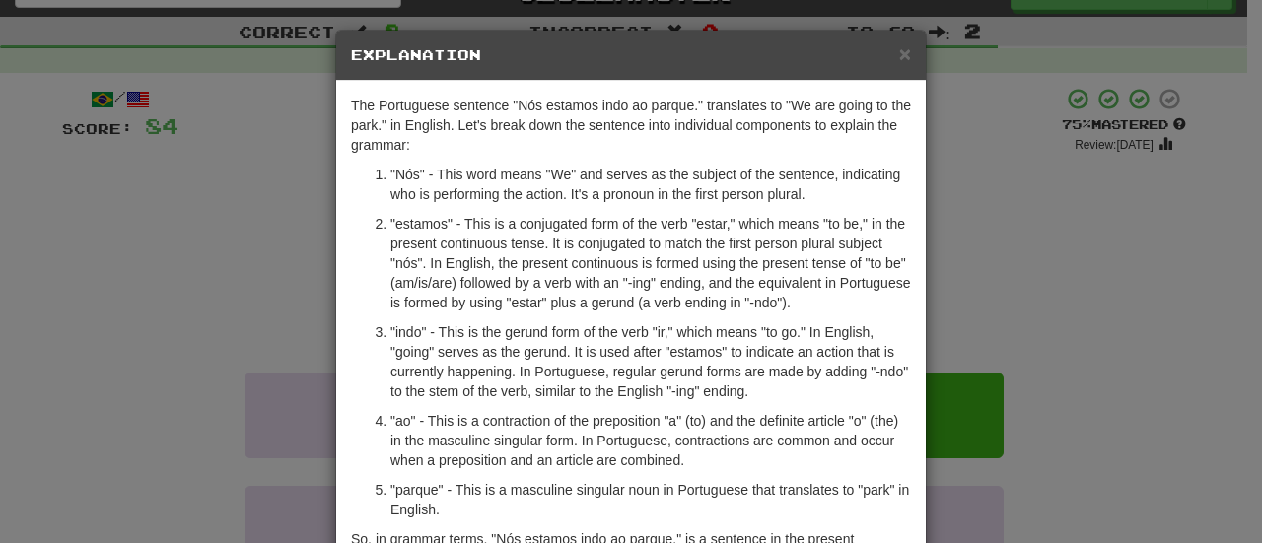
scroll to position [104, 0]
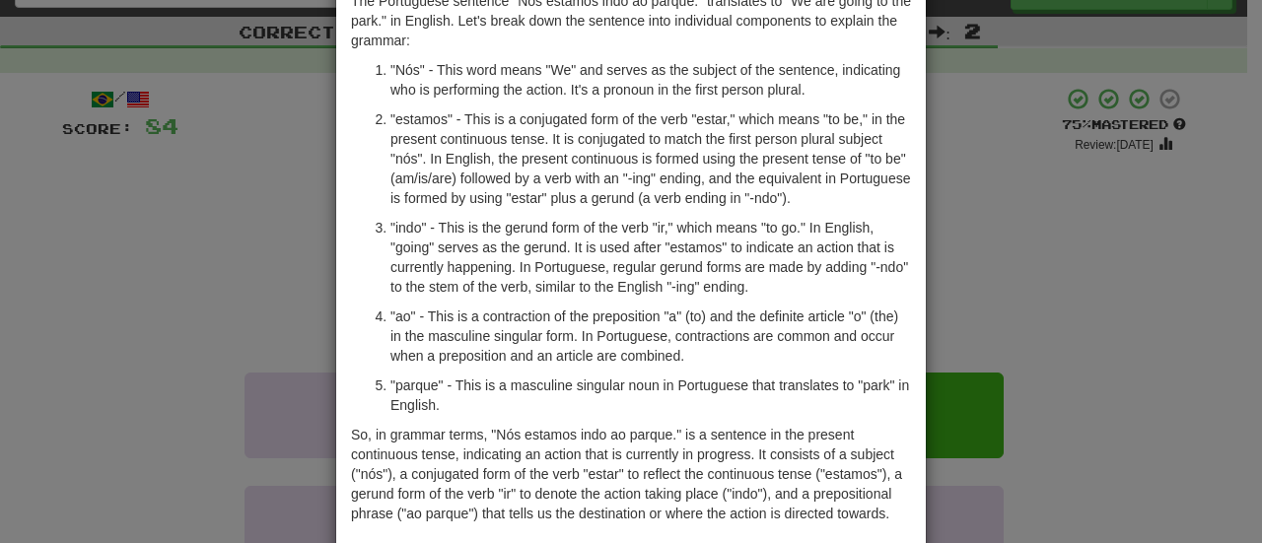
click at [1051, 254] on div "× Explanation The Portuguese sentence "Nós estamos indo ao parque." translates …" at bounding box center [631, 271] width 1262 height 543
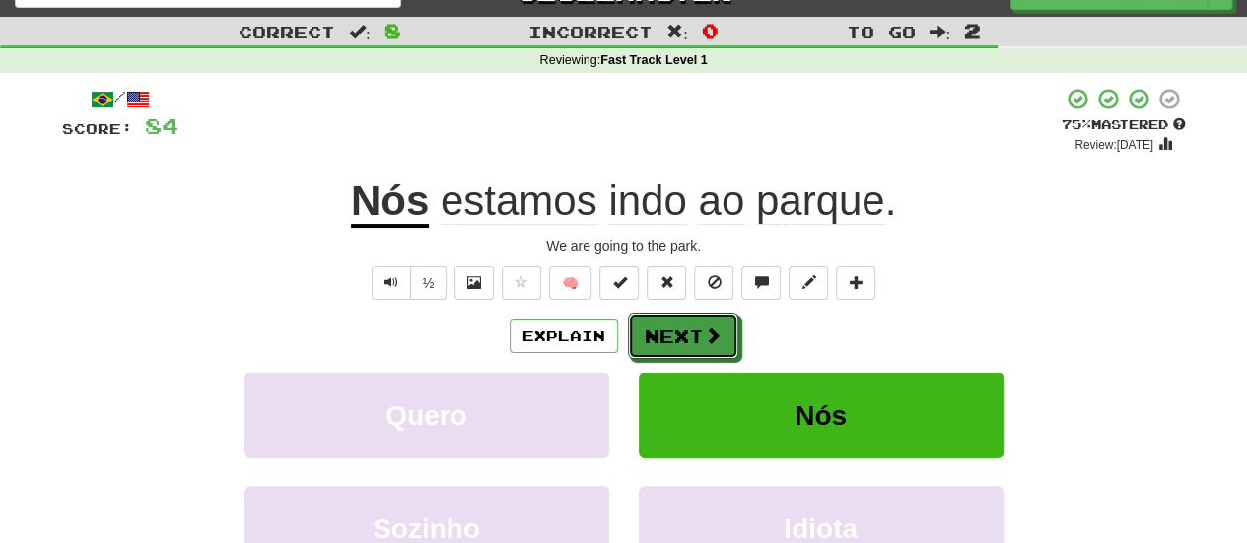
click at [674, 342] on button "Next" at bounding box center [683, 335] width 110 height 45
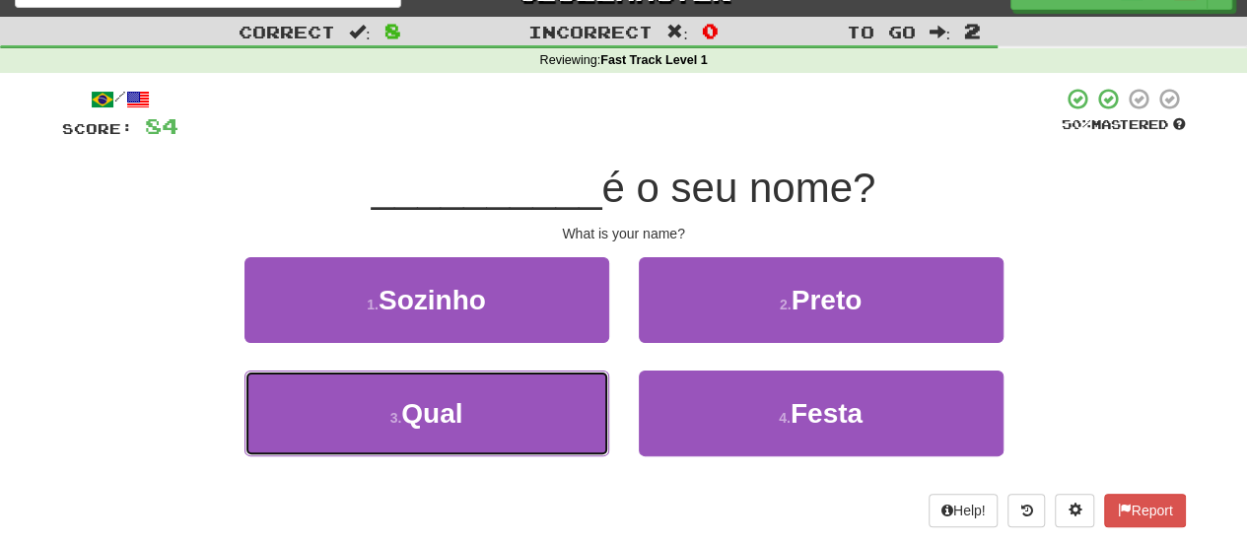
click at [519, 427] on button "3 . Qual" at bounding box center [426, 414] width 365 height 86
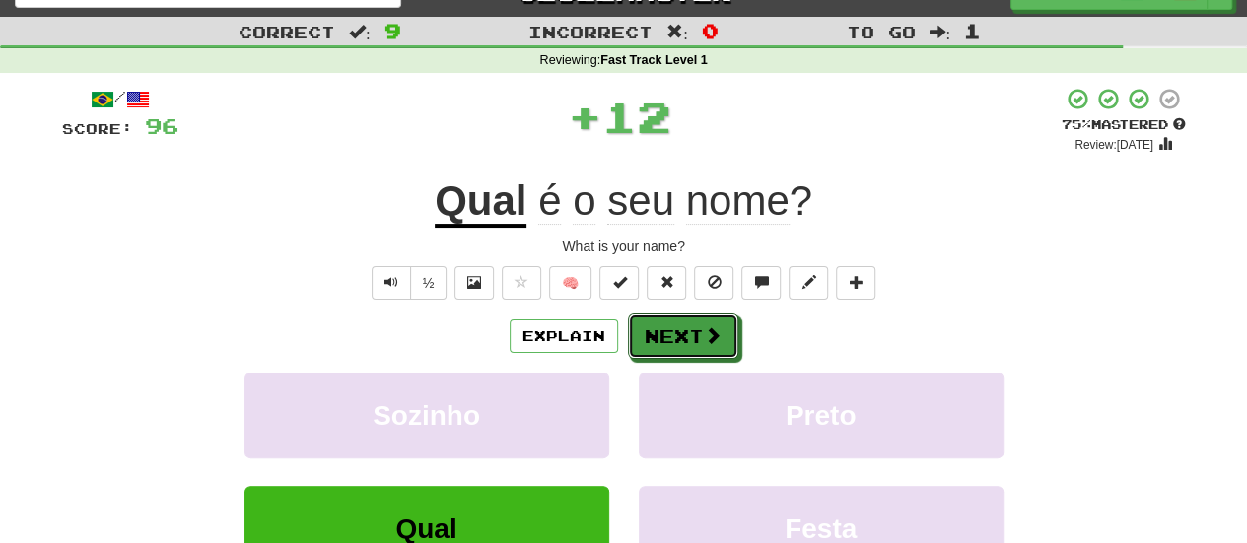
click at [666, 337] on button "Next" at bounding box center [683, 335] width 110 height 45
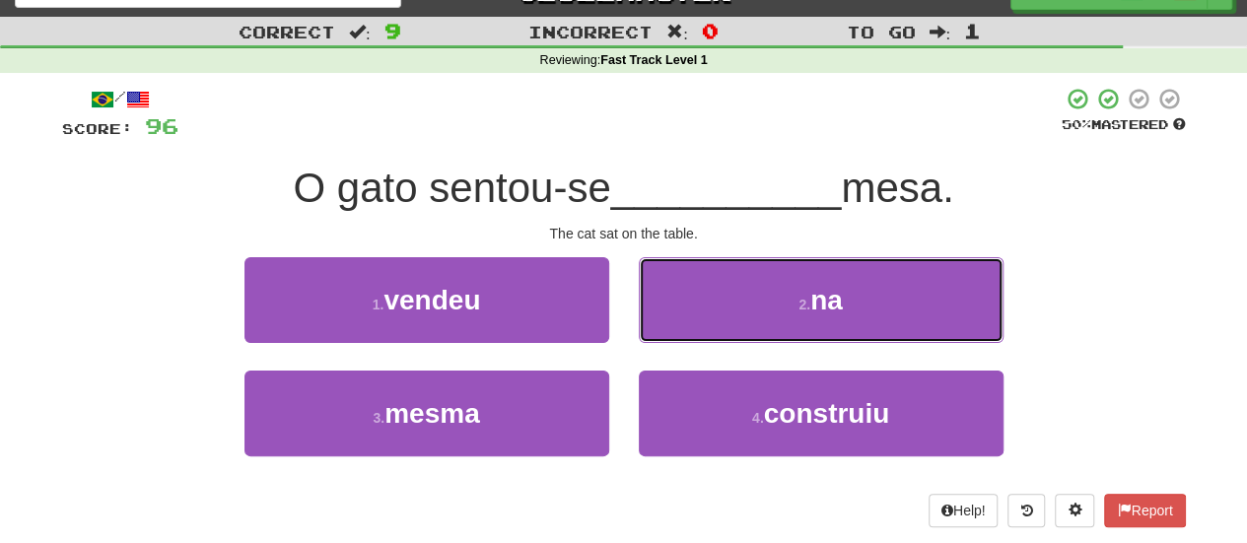
click at [722, 302] on button "2 . na" at bounding box center [821, 300] width 365 height 86
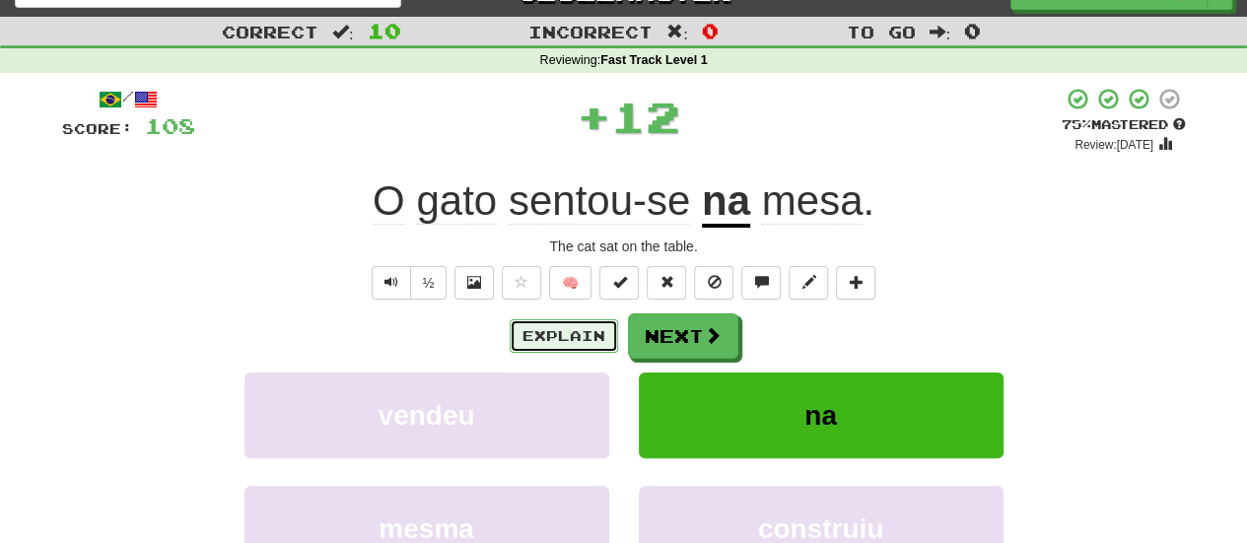
click at [542, 335] on button "Explain" at bounding box center [564, 336] width 108 height 34
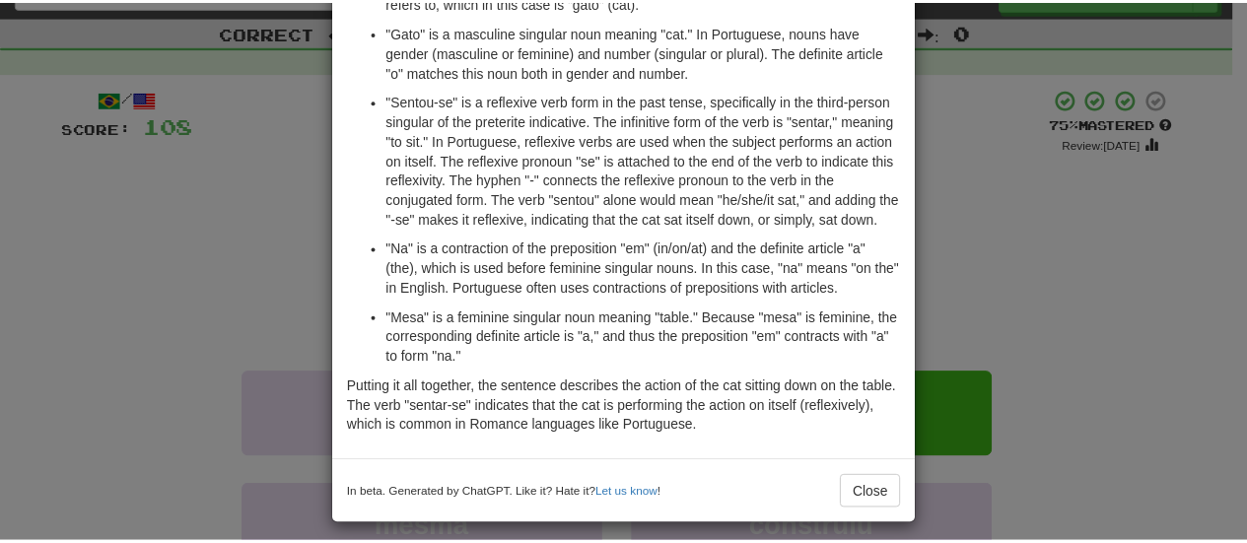
scroll to position [220, 0]
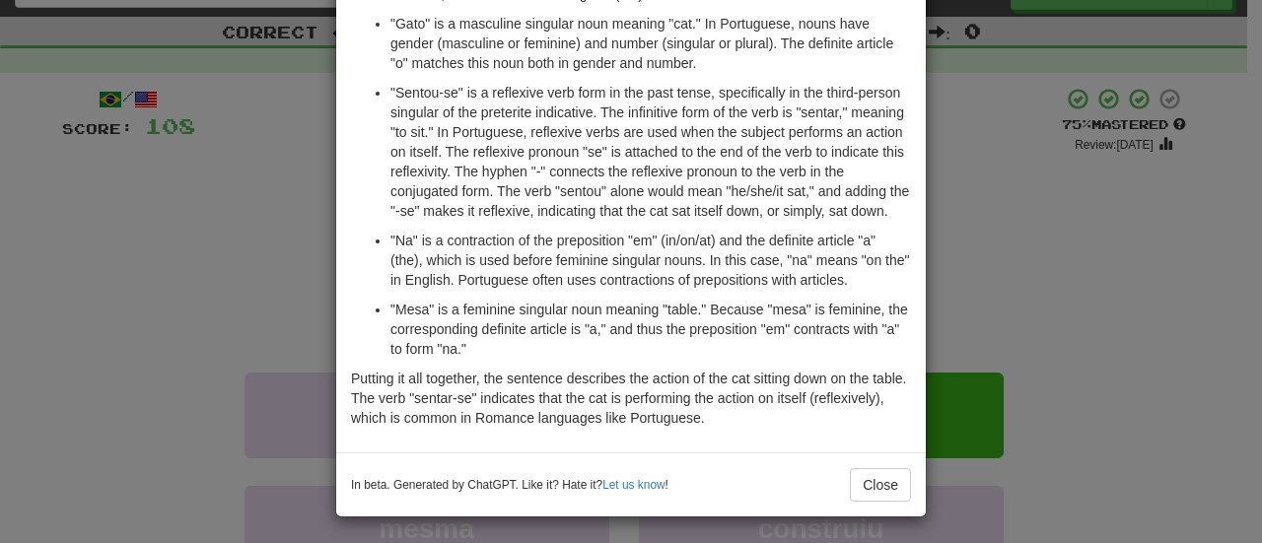
click at [1111, 216] on div "× Explanation "O gato sentou-se na mesa." is a Portuguese sentence which transl…" at bounding box center [631, 271] width 1262 height 543
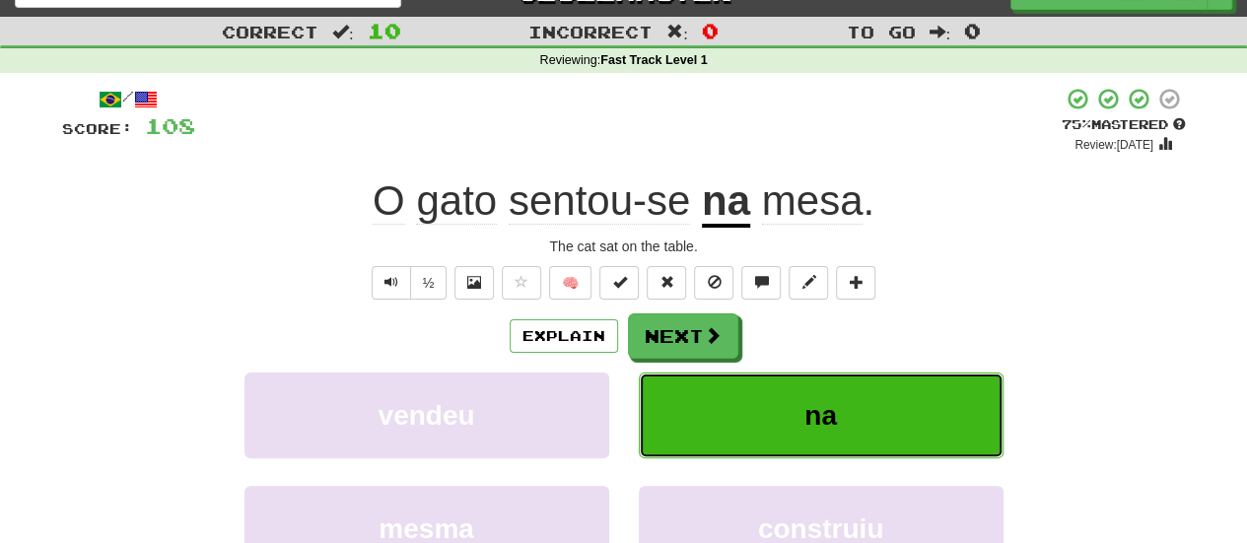
click at [737, 395] on button "na" at bounding box center [821, 416] width 365 height 86
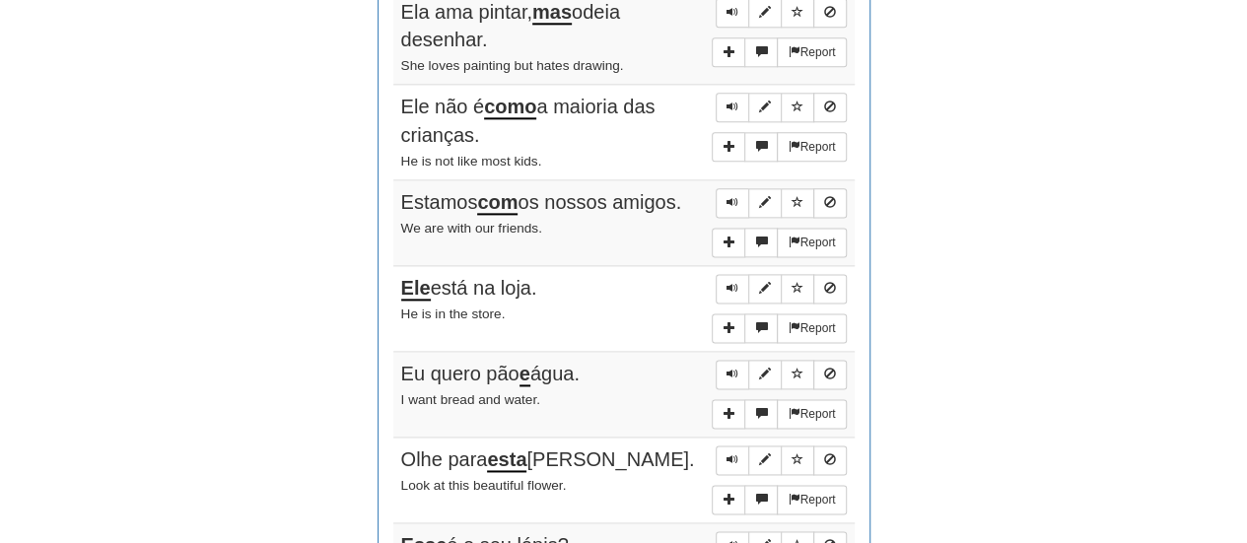
scroll to position [0, 0]
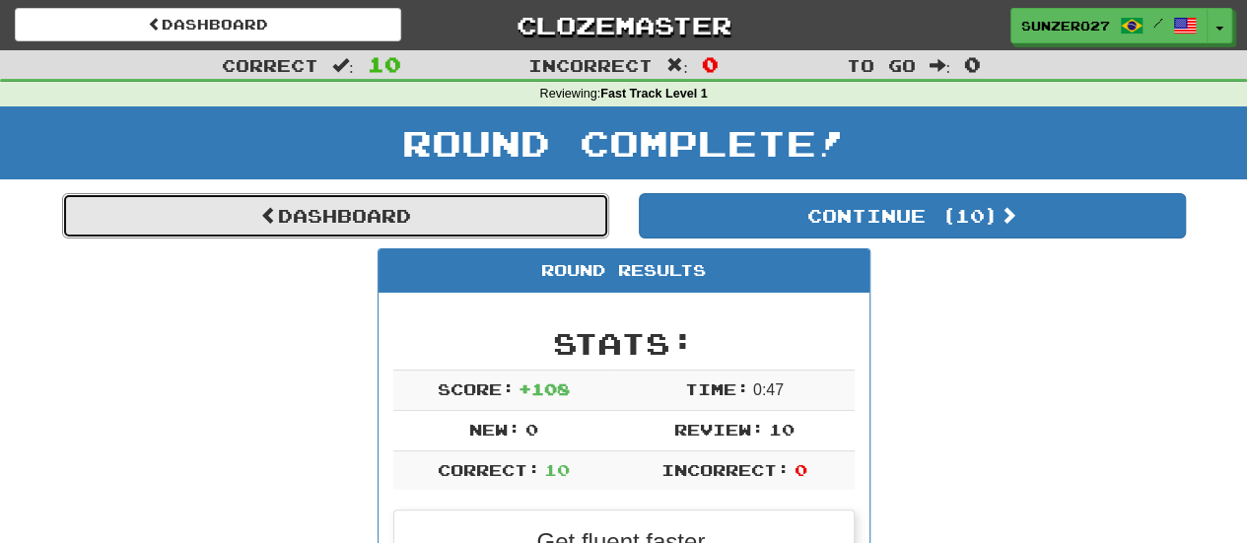
click at [469, 212] on link "Dashboard" at bounding box center [335, 215] width 547 height 45
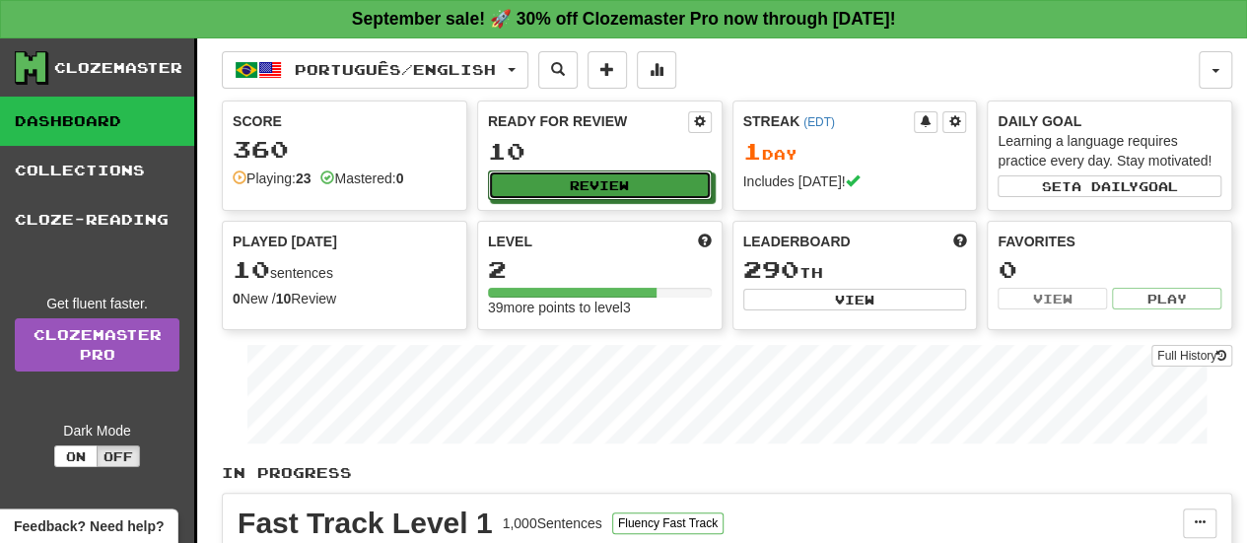
click at [592, 173] on button "Review" at bounding box center [600, 186] width 224 height 30
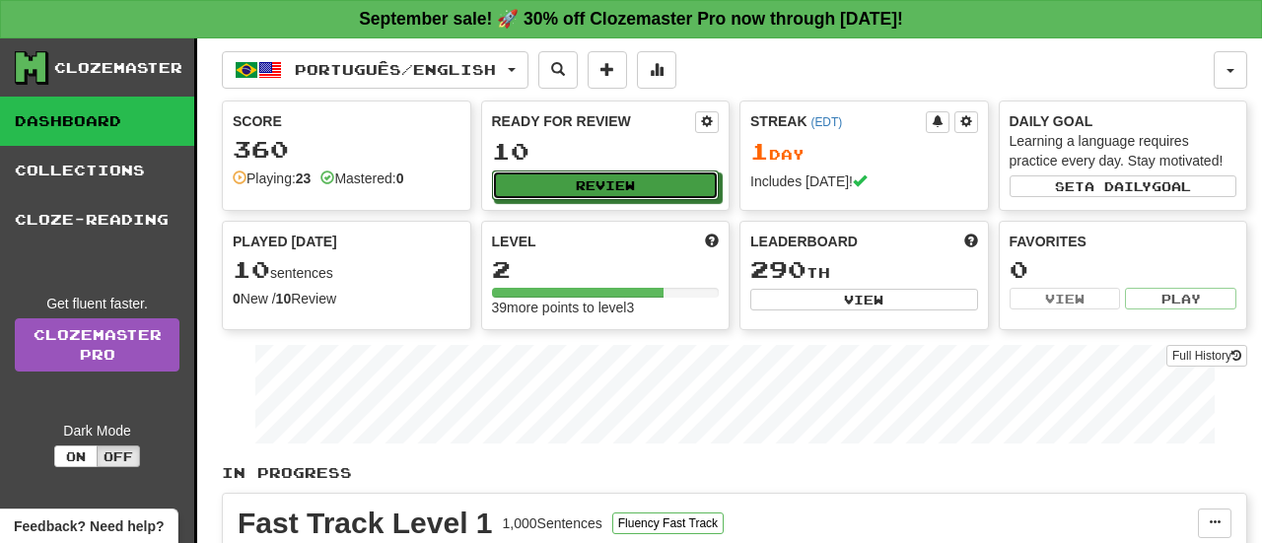
select select "**"
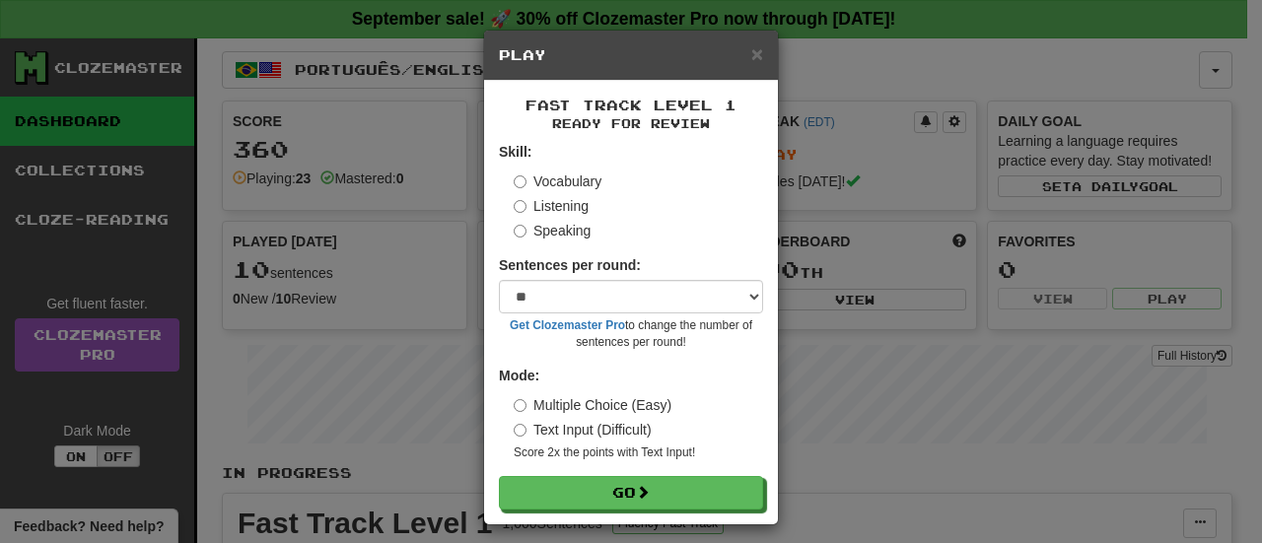
click at [574, 429] on label "Text Input (Difficult)" at bounding box center [583, 430] width 138 height 20
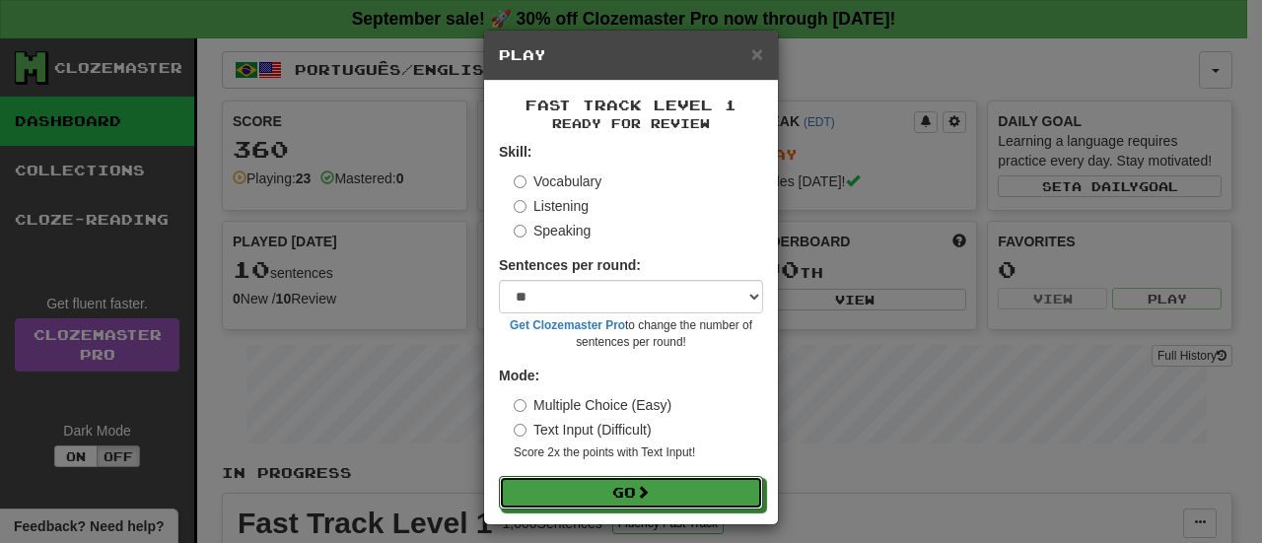
click at [619, 508] on button "Go" at bounding box center [631, 493] width 264 height 34
